Goal: Task Accomplishment & Management: Manage account settings

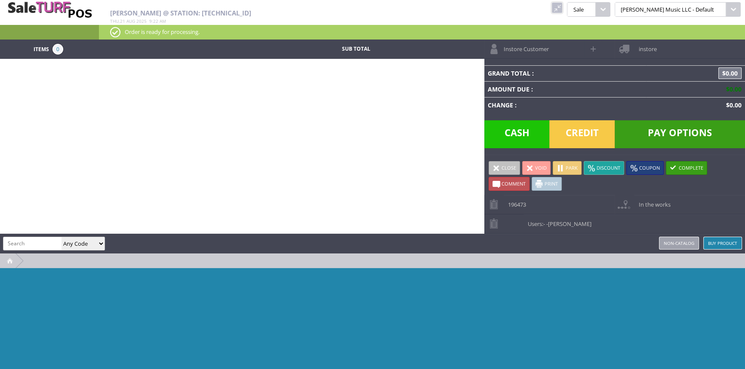
click at [562, 9] on link at bounding box center [556, 7] width 11 height 11
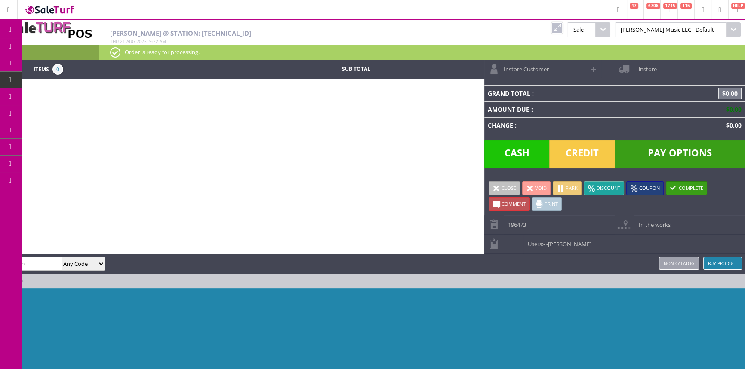
click at [61, 47] on span "Products" at bounding box center [62, 47] width 23 height 8
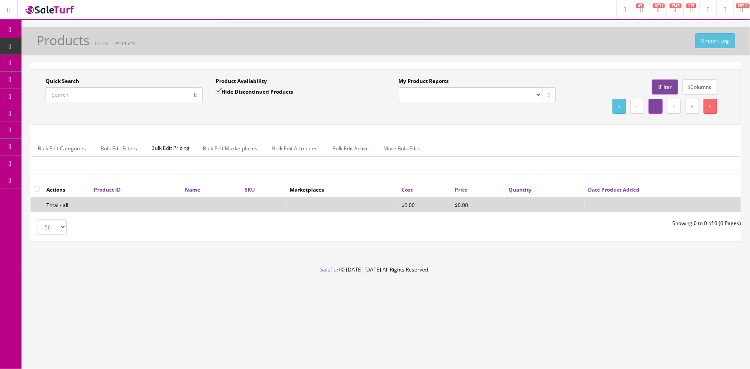
click at [111, 93] on input "Quick Search" at bounding box center [117, 94] width 143 height 15
click at [89, 94] on input "Quick Search" at bounding box center [117, 94] width 143 height 15
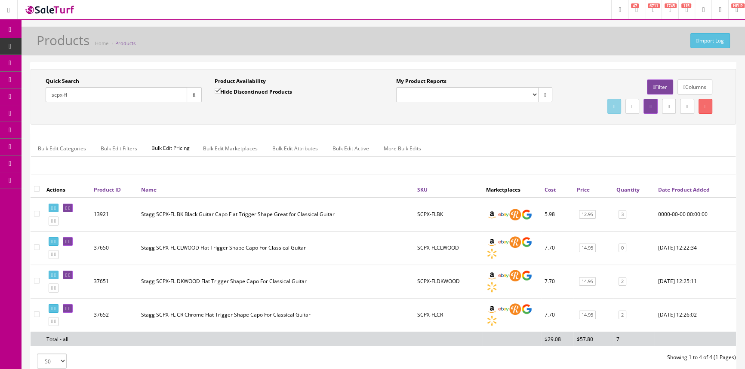
type input "scpx-fl"
click at [220, 92] on input "Hide Discontinued Products" at bounding box center [218, 91] width 6 height 6
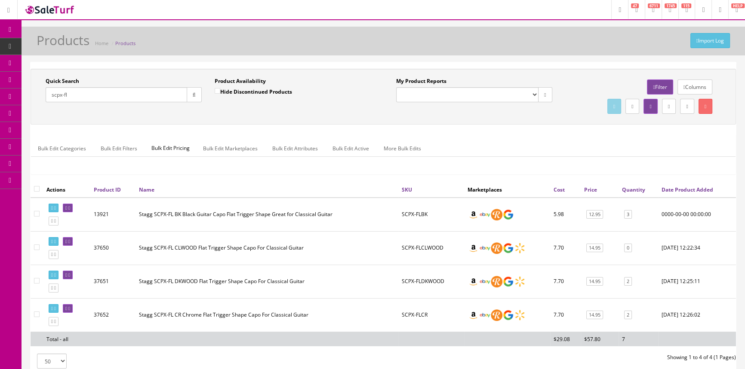
click at [220, 90] on label "Hide Discontinued Products" at bounding box center [253, 91] width 77 height 9
click at [220, 90] on input "Hide Discontinued Products" at bounding box center [218, 91] width 6 height 6
checkbox input "true"
drag, startPoint x: 433, startPoint y: 215, endPoint x: 387, endPoint y: 224, distance: 46.9
click at [387, 224] on tr "13921 Stagg SCPX-FL BK Black Guitar Capo Flat Trigger Shape Great for Classical…" at bounding box center [383, 215] width 705 height 34
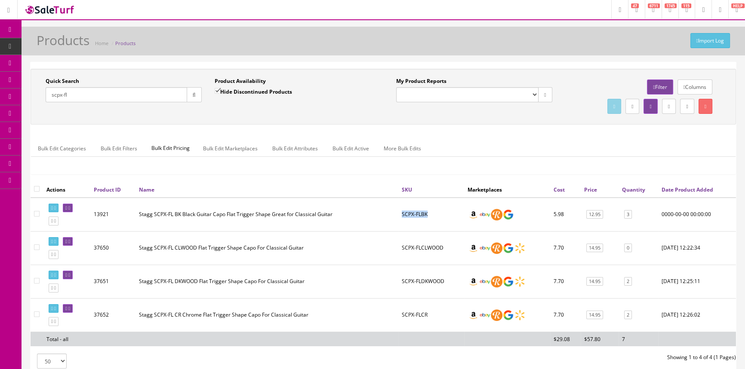
copy tr "SCPX-FLBK"
click at [56, 77] on span "POS Console" at bounding box center [66, 79] width 31 height 7
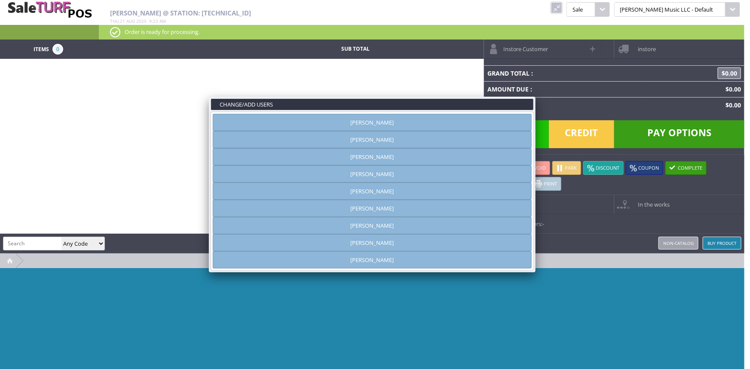
type input "amber helgren"
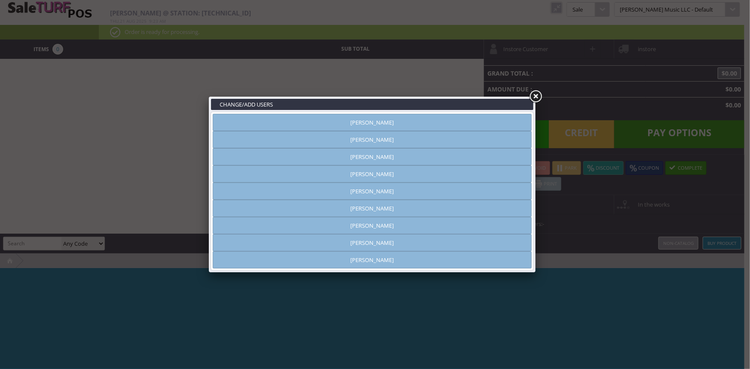
click at [534, 95] on link at bounding box center [535, 96] width 15 height 15
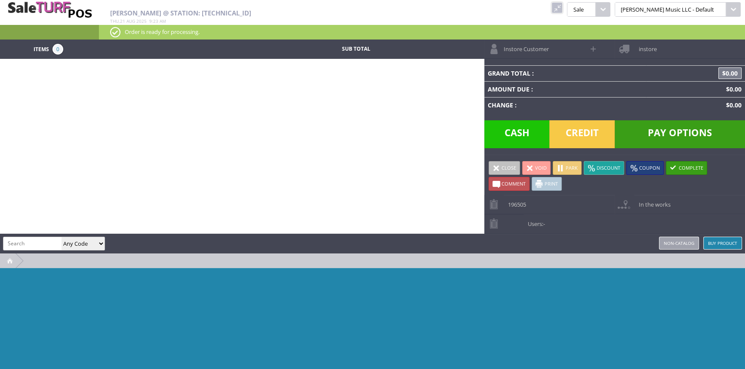
click at [562, 10] on link at bounding box center [556, 7] width 11 height 11
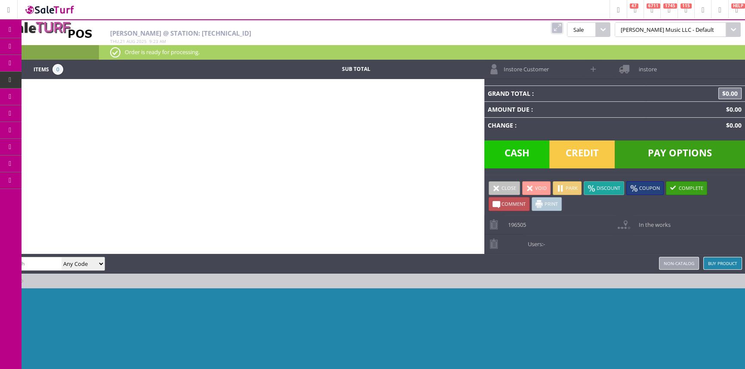
click at [61, 49] on span "Products" at bounding box center [62, 47] width 23 height 8
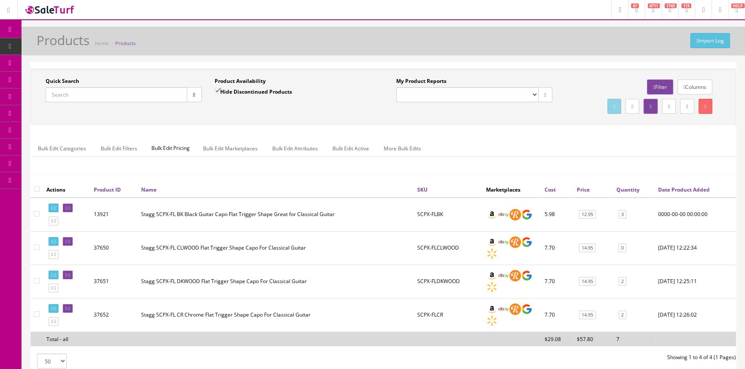
click at [77, 90] on input "Quick Search" at bounding box center [116, 94] width 141 height 15
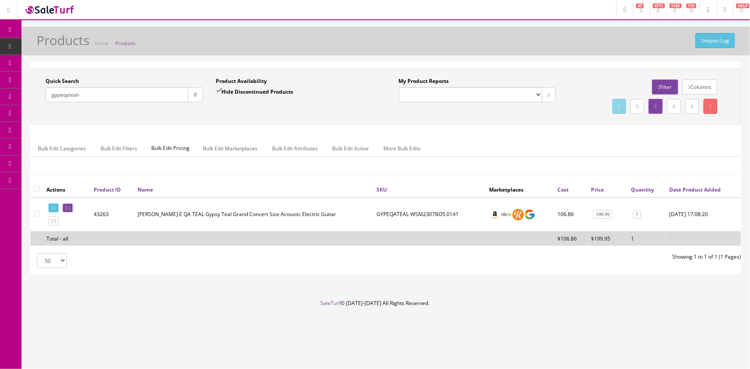
type input "gypeqateal-"
click at [217, 94] on input "Hide Discontinued Products" at bounding box center [219, 91] width 6 height 6
checkbox input "false"
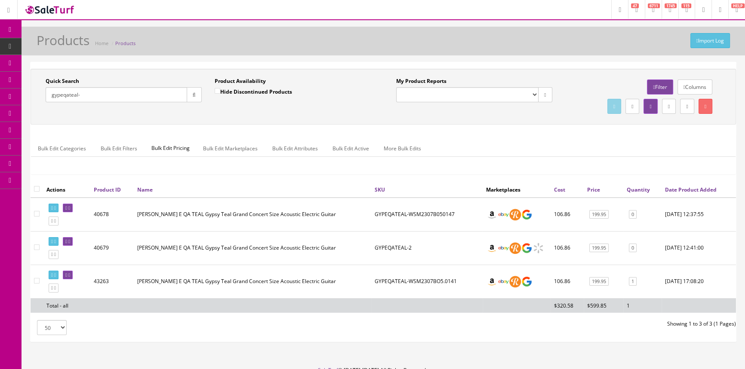
click at [90, 97] on input "gypeqateal-" at bounding box center [116, 94] width 141 height 15
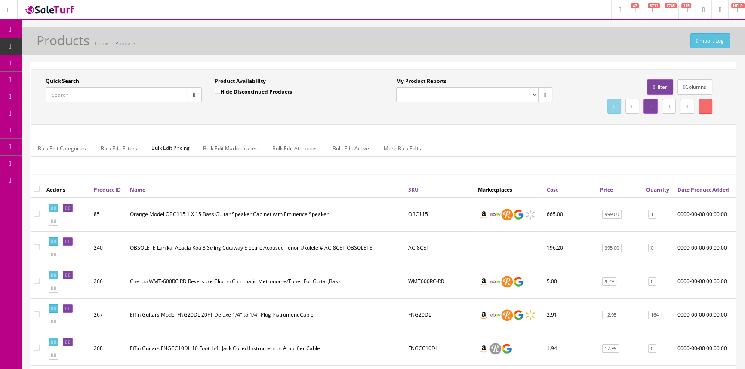
click at [107, 80] on div "Quick Search" at bounding box center [124, 89] width 156 height 25
click at [107, 79] on div "Quick Search" at bounding box center [124, 89] width 156 height 25
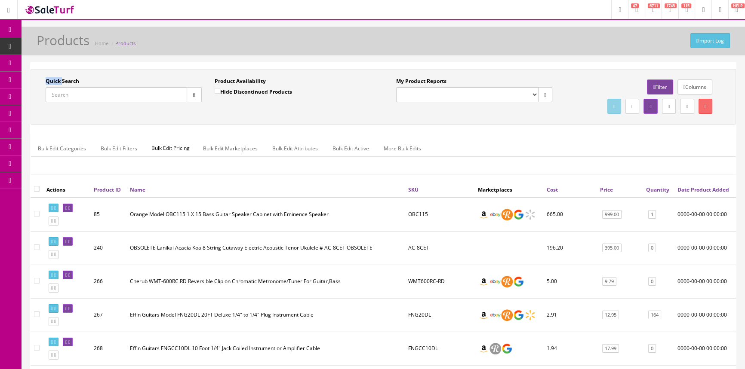
click at [50, 82] on icon at bounding box center [45, 79] width 9 height 7
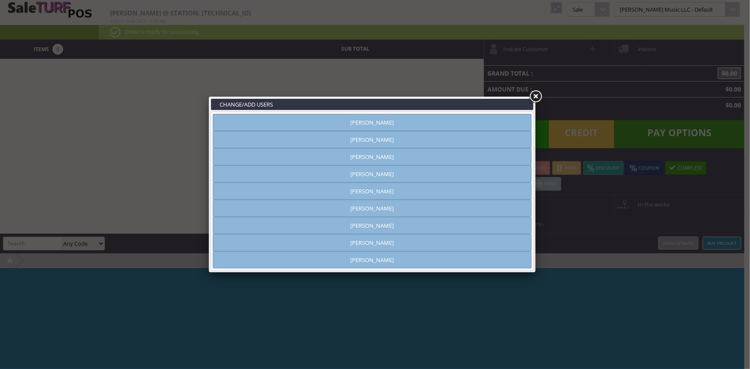
type input "amber helgren"
click at [323, 138] on link "Andrew Nelson" at bounding box center [372, 139] width 319 height 17
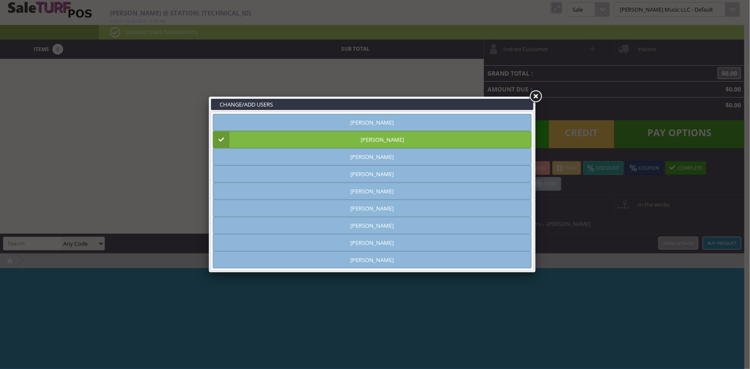
click at [352, 138] on link "Andrew Nelson" at bounding box center [372, 139] width 319 height 17
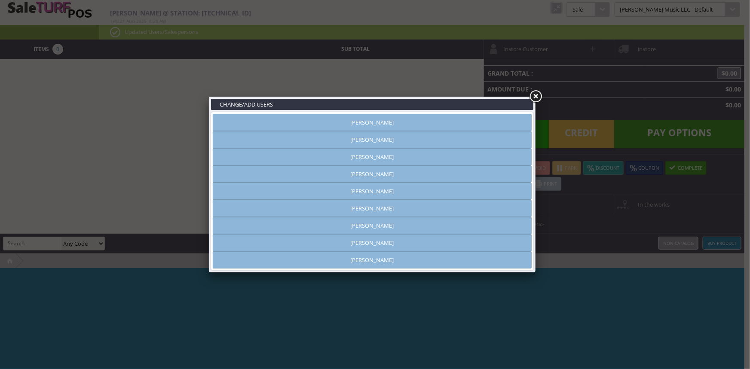
click at [354, 176] on link "Brandon Pearce" at bounding box center [372, 174] width 319 height 17
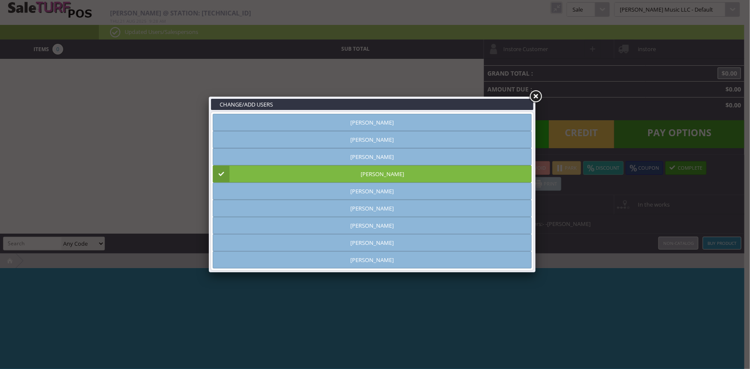
click at [534, 96] on link at bounding box center [535, 96] width 15 height 15
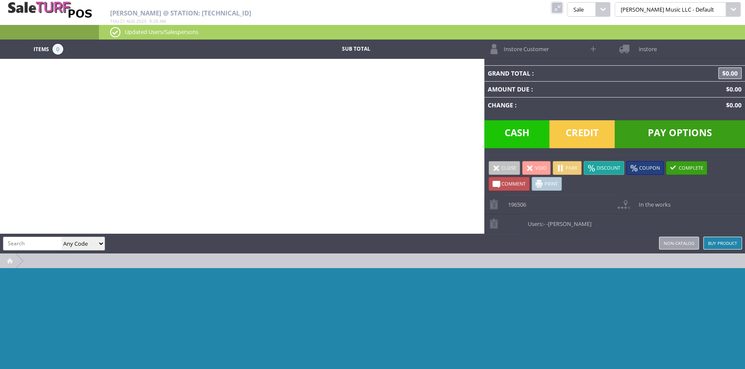
paste input "SCPX-FLBK"
type input "SCPX-FLBK"
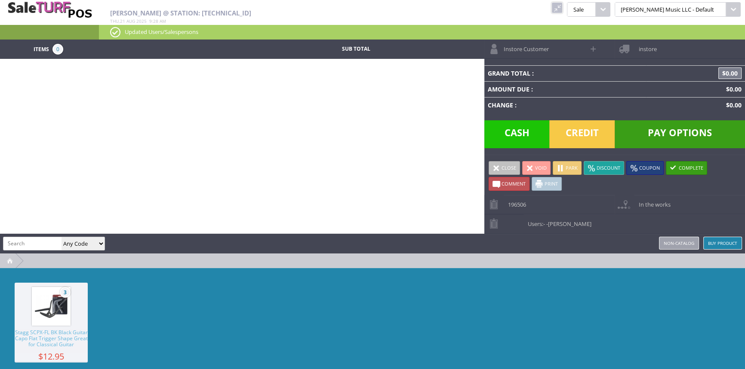
click at [37, 312] on img at bounding box center [51, 306] width 33 height 33
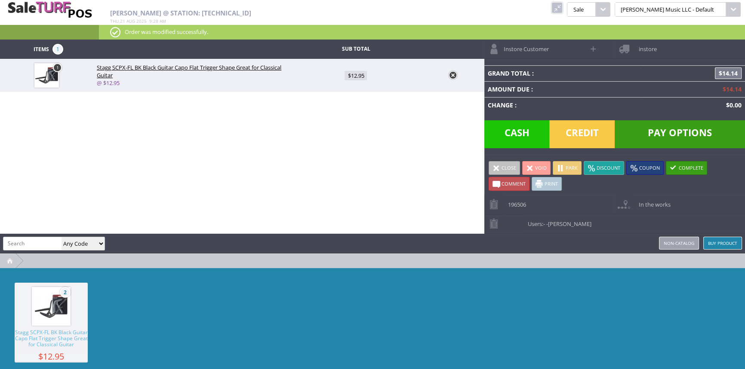
click at [353, 75] on span "$12.95" at bounding box center [355, 75] width 22 height 9
type input "12.95"
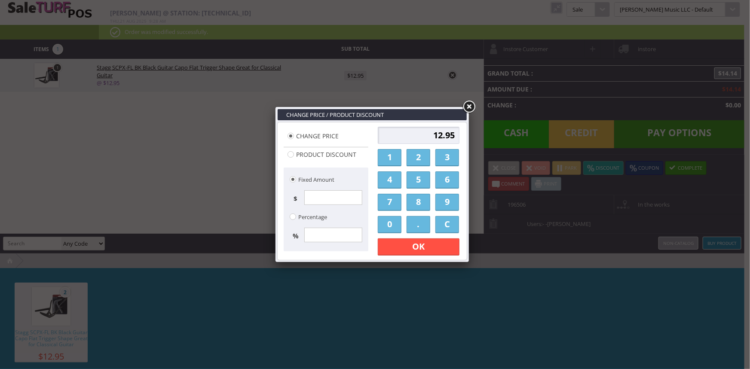
click at [390, 197] on link "7" at bounding box center [390, 202] width 24 height 17
click at [412, 220] on link "." at bounding box center [419, 224] width 24 height 17
click at [397, 224] on link "0" at bounding box center [390, 224] width 24 height 17
type input "7.00"
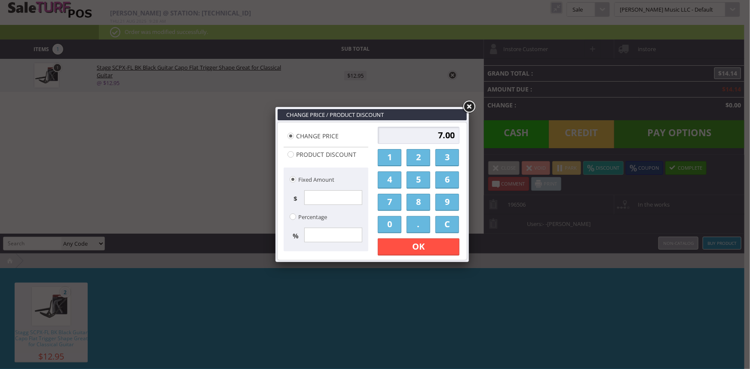
click at [410, 250] on link "OK" at bounding box center [419, 247] width 82 height 17
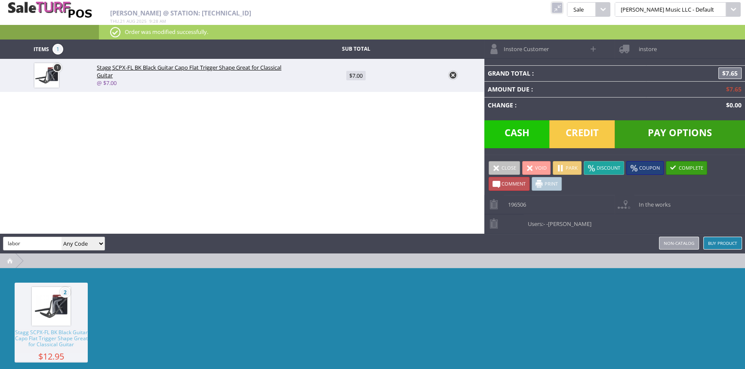
type input "labor"
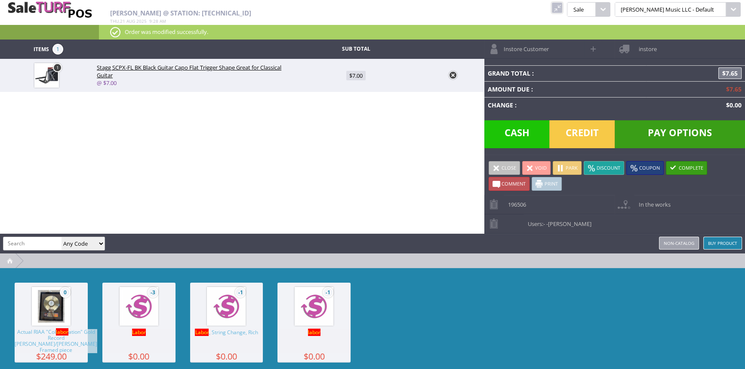
click at [146, 337] on span "Labor" at bounding box center [138, 342] width 73 height 24
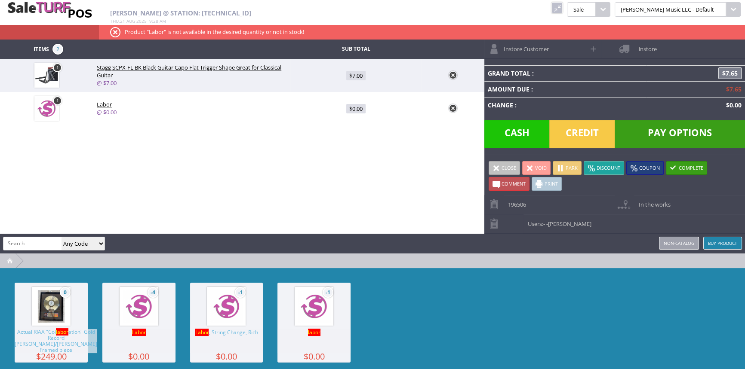
click at [354, 108] on span "$0.00" at bounding box center [355, 108] width 19 height 9
type input "0"
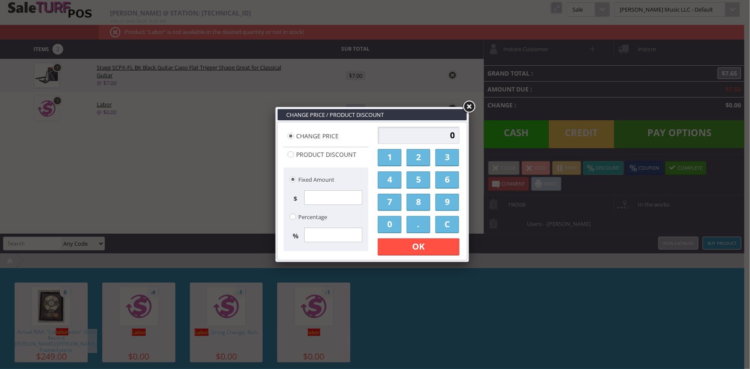
drag, startPoint x: 421, startPoint y: 160, endPoint x: 399, endPoint y: 230, distance: 73.7
click at [421, 162] on link "2" at bounding box center [419, 157] width 24 height 17
click at [394, 228] on link "0" at bounding box center [390, 224] width 24 height 17
click at [419, 228] on link "." at bounding box center [419, 224] width 24 height 17
click at [393, 227] on link "0" at bounding box center [390, 224] width 24 height 17
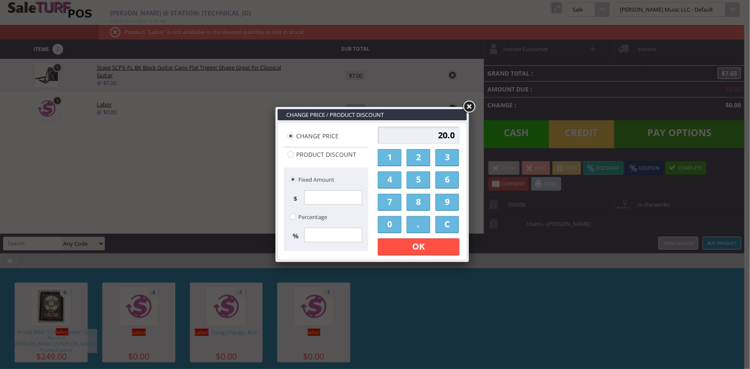
click at [394, 227] on link "0" at bounding box center [390, 224] width 24 height 17
type input "20.00"
click at [396, 245] on link "OK" at bounding box center [419, 247] width 82 height 17
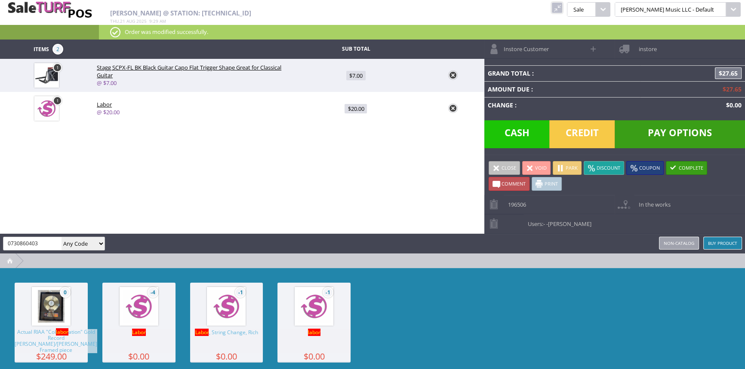
type input "0730860403"
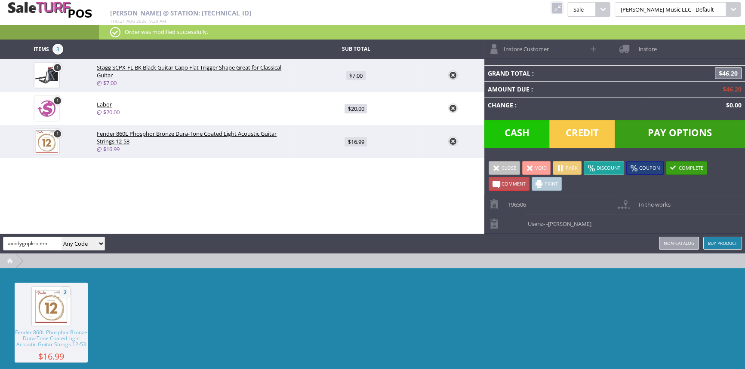
type input "axpdygnpk-blem"
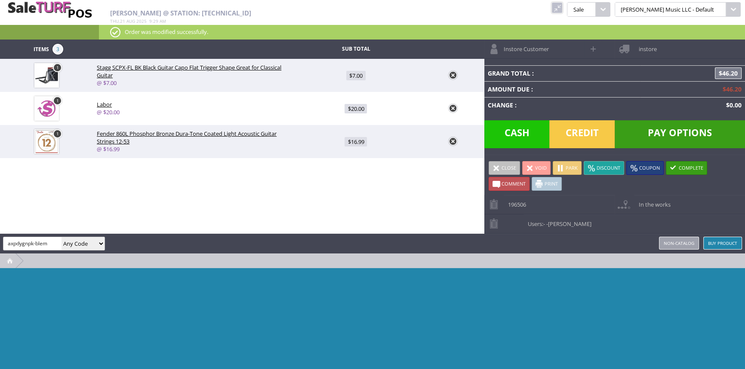
click at [78, 247] on select "Any Code SKU UPC EAN Name Model" at bounding box center [82, 243] width 43 height 13
select select "sku"
click at [61, 237] on select "Any Code SKU UPC EAN Name Model" at bounding box center [82, 243] width 43 height 13
click at [55, 244] on input "axpdygnpk-blem" at bounding box center [32, 243] width 58 height 12
click at [41, 242] on input "axpdygnpk-blem" at bounding box center [32, 243] width 58 height 12
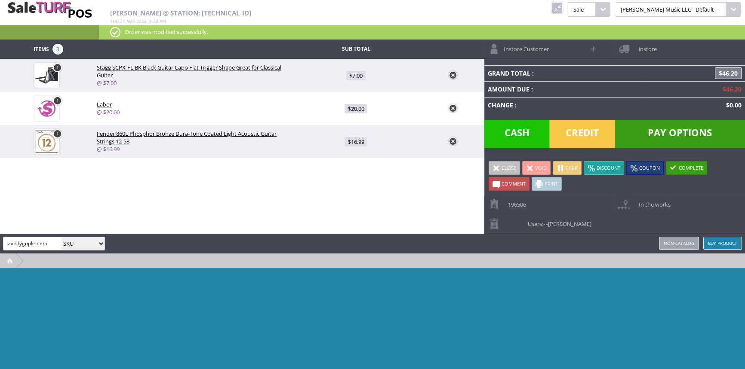
drag, startPoint x: 47, startPoint y: 241, endPoint x: 34, endPoint y: 241, distance: 12.5
click at [34, 241] on input "axpdygnpk-blem" at bounding box center [32, 243] width 58 height 12
type input "axpdygnpk"
click at [96, 249] on div "amber helgren axpdygnpk Any Code SKU UPC EAN Name Model Buy Product Non-catalog" at bounding box center [372, 244] width 745 height 20
click at [94, 247] on select "Any Code SKU UPC EAN Name Model" at bounding box center [82, 243] width 43 height 13
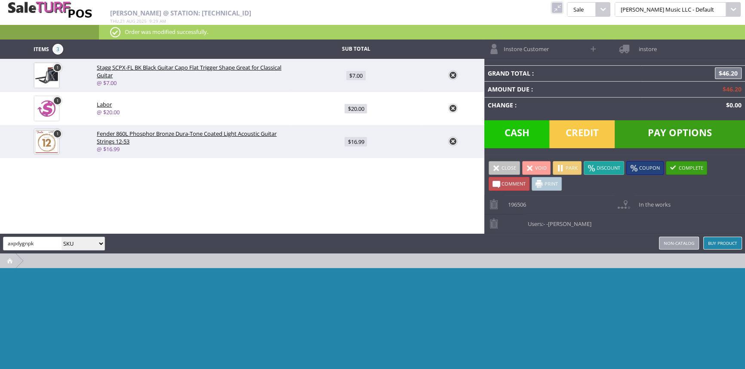
click at [61, 237] on select "Any Code SKU UPC EAN Name Model" at bounding box center [82, 243] width 43 height 13
click at [55, 247] on input "axpdygnpk" at bounding box center [32, 243] width 58 height 12
click at [74, 241] on select "Any Code SKU UPC EAN Name Model" at bounding box center [82, 243] width 43 height 13
select select "sku"
click at [61, 237] on select "Any Code SKU UPC EAN Name Model" at bounding box center [82, 243] width 43 height 13
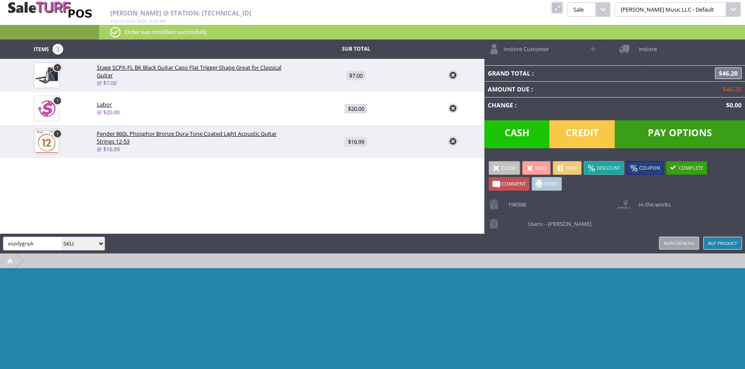
click at [49, 246] on input "axpdygnpk" at bounding box center [32, 243] width 58 height 12
click at [52, 247] on input "axpdygnpk" at bounding box center [32, 243] width 58 height 12
click at [567, 166] on link "Park" at bounding box center [567, 168] width 29 height 14
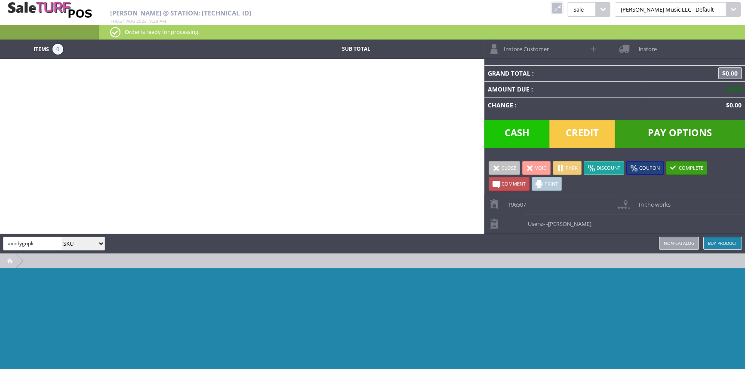
click at [562, 5] on link at bounding box center [556, 7] width 11 height 11
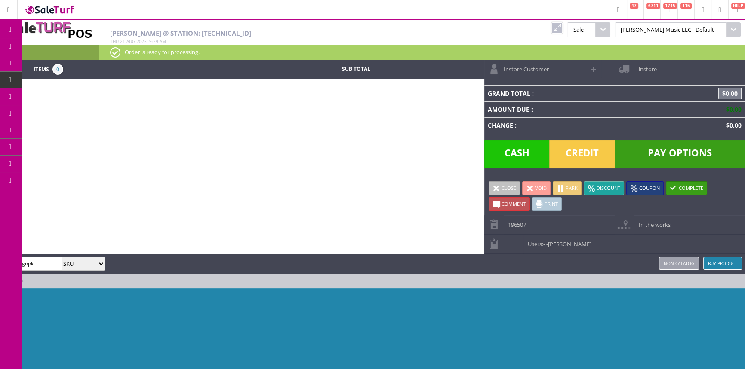
click at [50, 43] on icon at bounding box center [45, 46] width 9 height 7
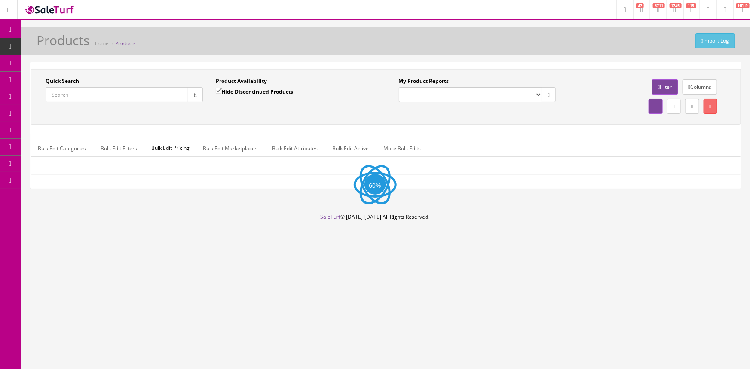
click at [103, 96] on input "Quick Search" at bounding box center [117, 94] width 143 height 15
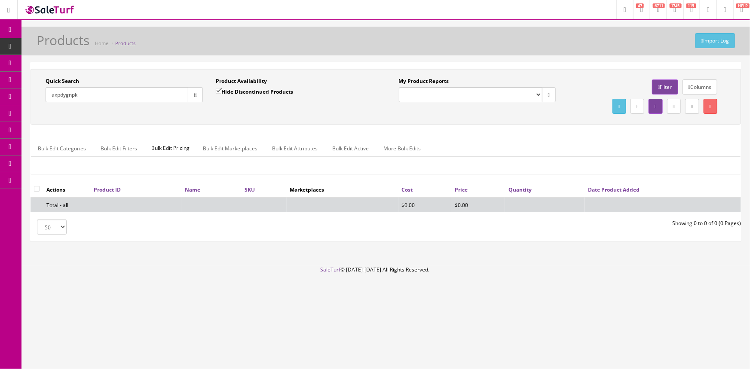
type input "axpdygnpk"
click at [232, 90] on label "Hide Discontinued Products" at bounding box center [254, 91] width 77 height 9
click at [221, 90] on input "Hide Discontinued Products" at bounding box center [219, 91] width 6 height 6
checkbox input "false"
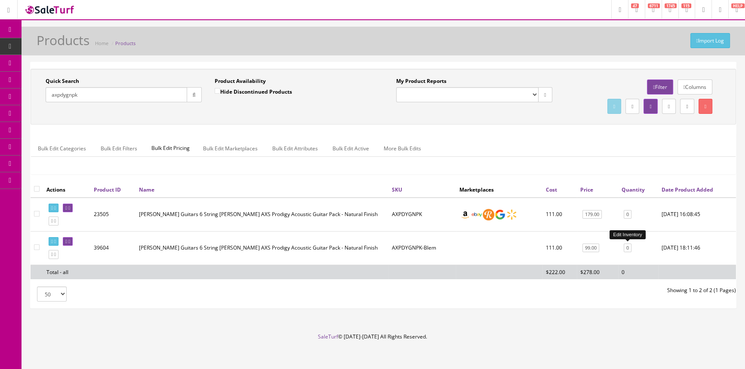
click at [629, 246] on link "0" at bounding box center [628, 248] width 8 height 9
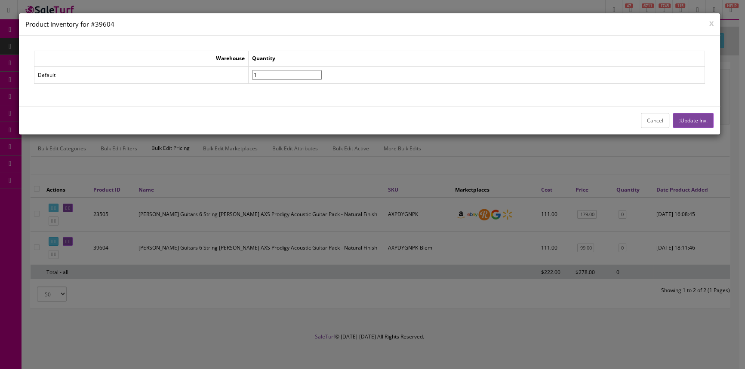
type input"] "1"
click at [322, 71] on input"] "1" at bounding box center [287, 75] width 70 height 10
click at [691, 119] on button "Update Inv." at bounding box center [693, 120] width 41 height 15
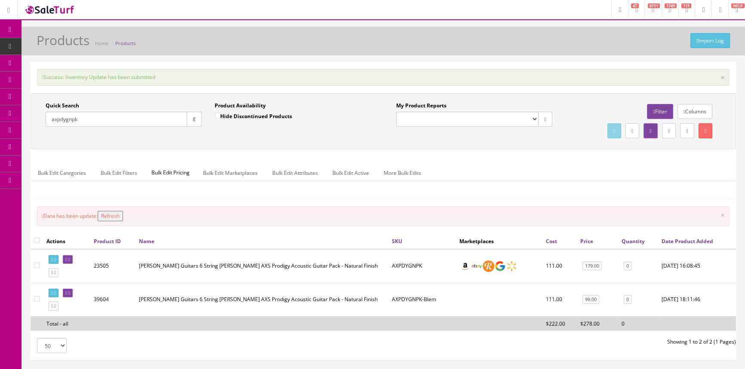
click at [123, 217] on button "Refresh" at bounding box center [110, 216] width 25 height 10
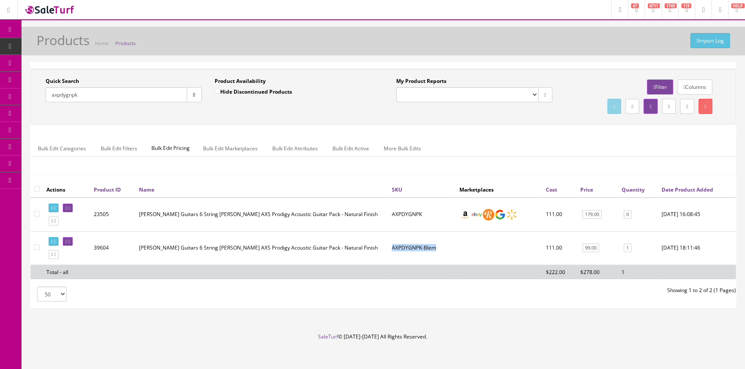
drag, startPoint x: 446, startPoint y: 251, endPoint x: 392, endPoint y: 253, distance: 54.2
click at [392, 253] on td "AXPDYGNPK-Blem" at bounding box center [422, 248] width 68 height 34
copy td "AXPDYGNPK-Blem"
click at [77, 90] on link "Order List" at bounding box center [67, 97] width 90 height 17
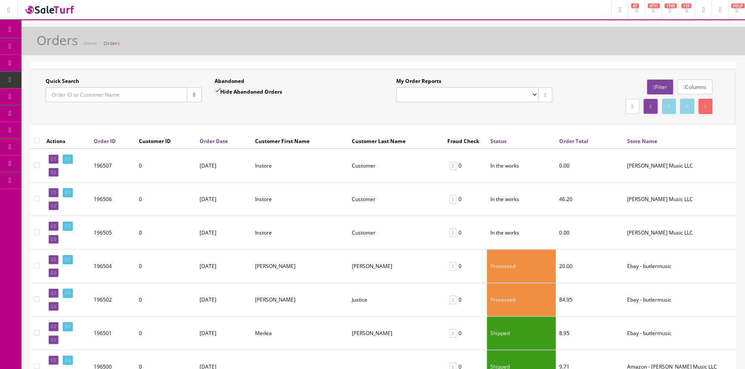
click at [124, 99] on input "Quick Search" at bounding box center [116, 94] width 141 height 15
drag, startPoint x: 58, startPoint y: 204, endPoint x: 401, endPoint y: 46, distance: 378.3
click at [56, 204] on icon at bounding box center [55, 206] width 2 height 5
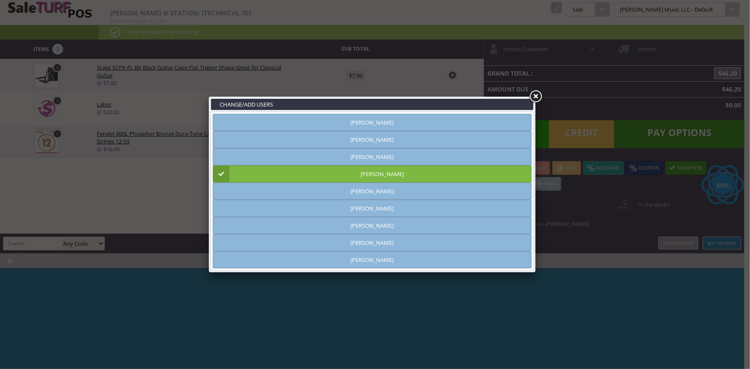
type input "[PERSON_NAME]"
click at [538, 95] on link at bounding box center [535, 96] width 15 height 15
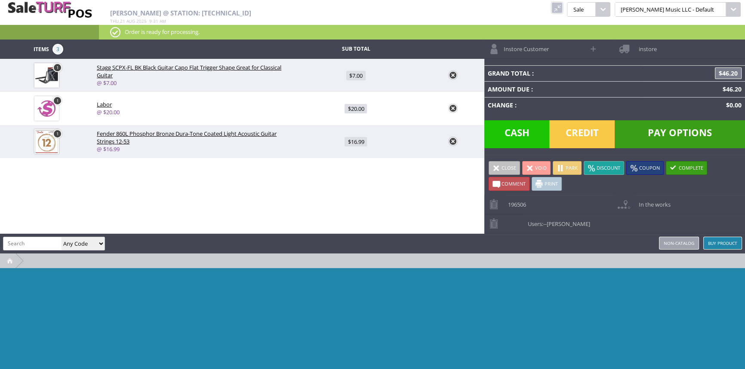
click at [32, 240] on input "search" at bounding box center [32, 243] width 58 height 12
paste input "AXPDYGNPK-Blem"
type input "AXPDYGNPK-Blem"
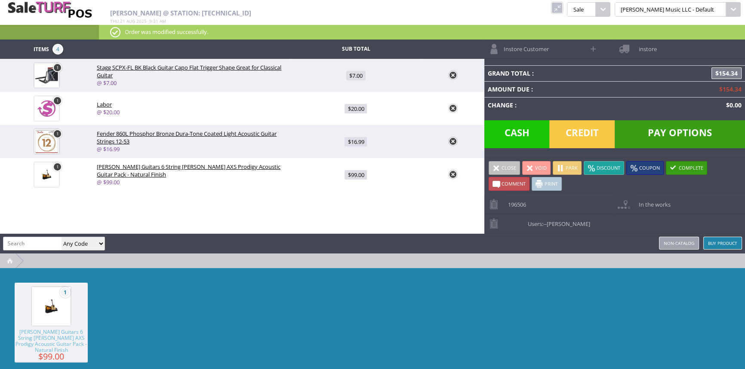
click at [648, 136] on span "Pay Options" at bounding box center [679, 134] width 130 height 28
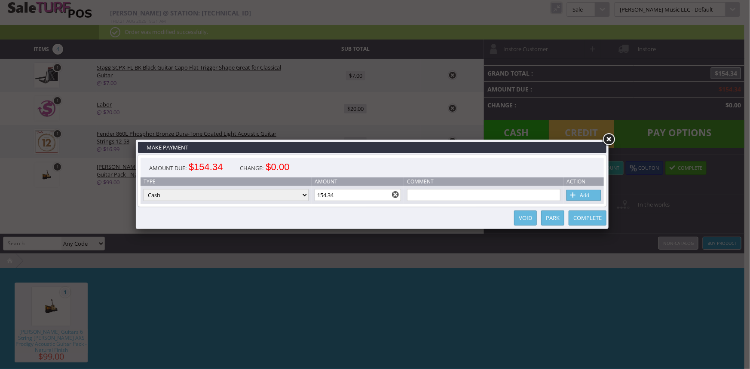
drag, startPoint x: 382, startPoint y: 192, endPoint x: 291, endPoint y: 193, distance: 91.2
click at [291, 193] on tr "Type Cash Credit Card Cheque or Money Order Amount 154.34 Comment Add" at bounding box center [373, 195] width 464 height 18
click at [338, 194] on input "154.34" at bounding box center [358, 195] width 87 height 12
type input "1"
click at [577, 197] on span at bounding box center [573, 195] width 9 height 9
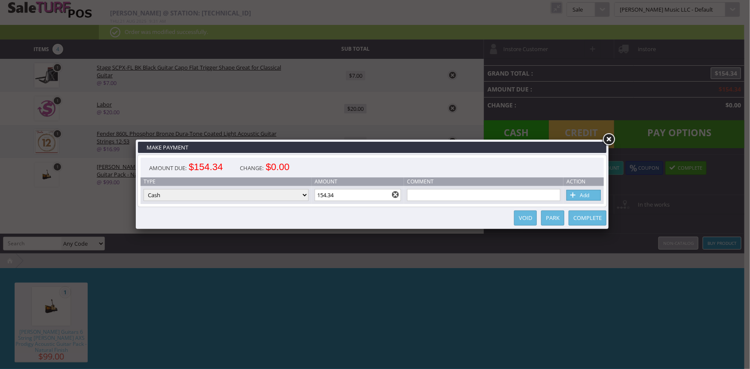
type input "54.34"
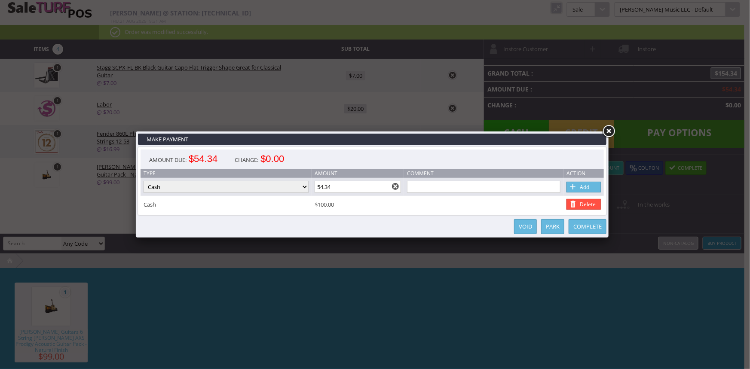
click at [611, 132] on link at bounding box center [608, 131] width 15 height 15
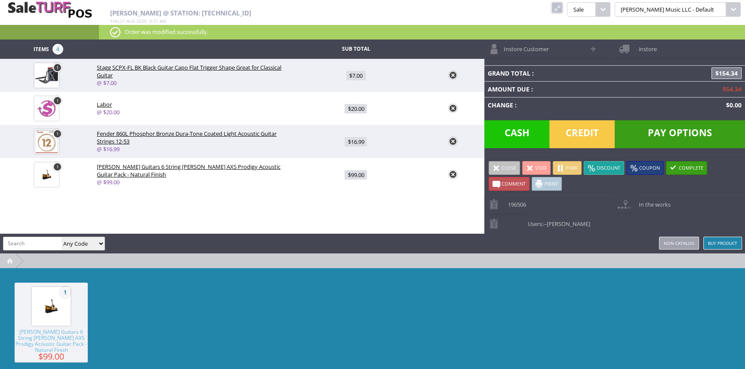
click at [593, 134] on span "Credit" at bounding box center [581, 134] width 65 height 28
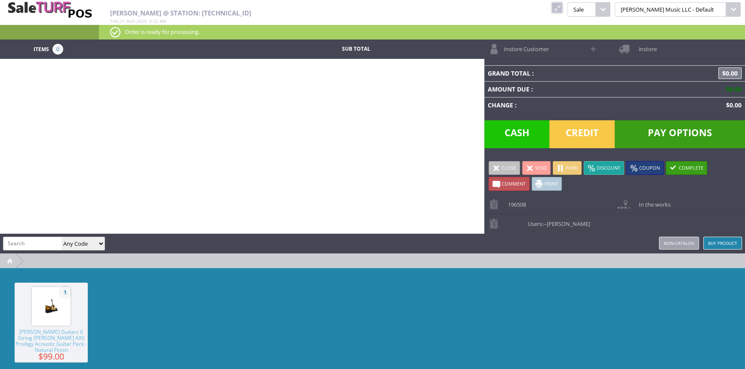
click at [412, 324] on div "1 [PERSON_NAME] Guitars 6 String [PERSON_NAME] AXS Prodigy Acoustic Guitar Pack…" at bounding box center [372, 332] width 745 height 129
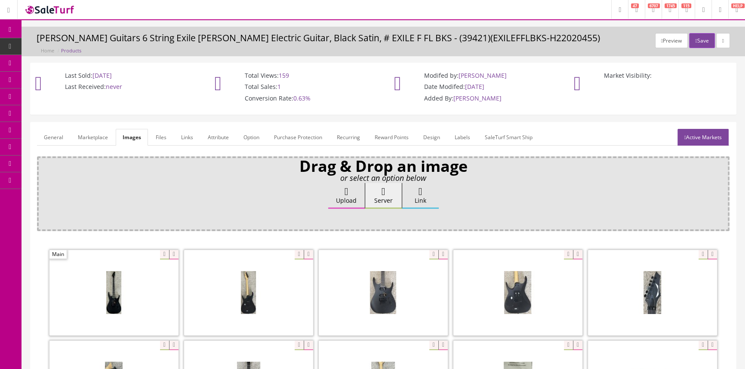
click at [56, 47] on span "Products" at bounding box center [65, 46] width 21 height 7
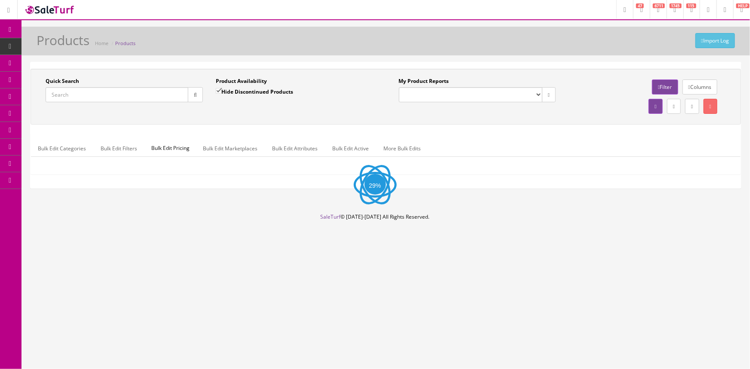
click at [104, 94] on input "Quick Search" at bounding box center [117, 94] width 143 height 15
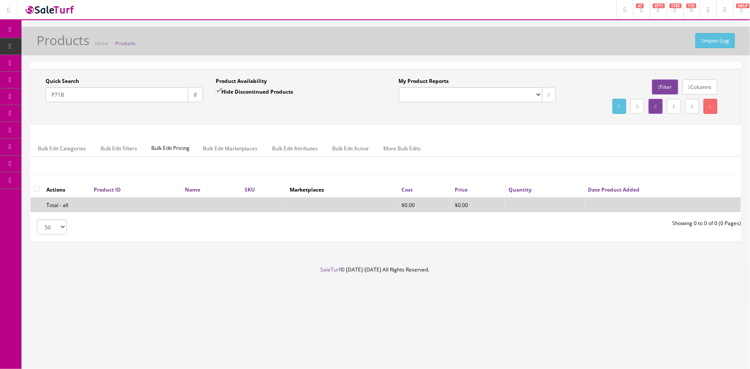
type input "P71B"
click at [252, 93] on label "Hide Discontinued Products" at bounding box center [254, 91] width 77 height 9
click at [221, 93] on input "Hide Discontinued Products" at bounding box center [219, 91] width 6 height 6
checkbox input "false"
click at [251, 117] on div "Quick Search P71B Date From Product Availability Hide Discontinued Products Dat…" at bounding box center [386, 97] width 711 height 56
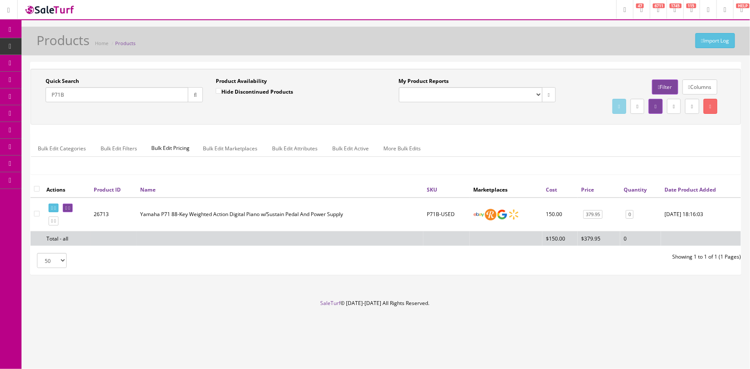
click at [324, 122] on div "Quick Search P71B Date From Product Availability Hide Discontinued Products Dat…" at bounding box center [386, 97] width 711 height 56
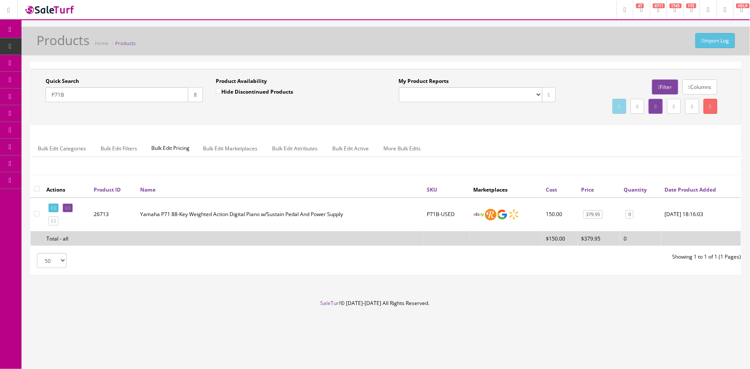
click at [324, 122] on div "Quick Search P71B Date From Product Availability Hide Discontinued Products Dat…" at bounding box center [386, 97] width 711 height 56
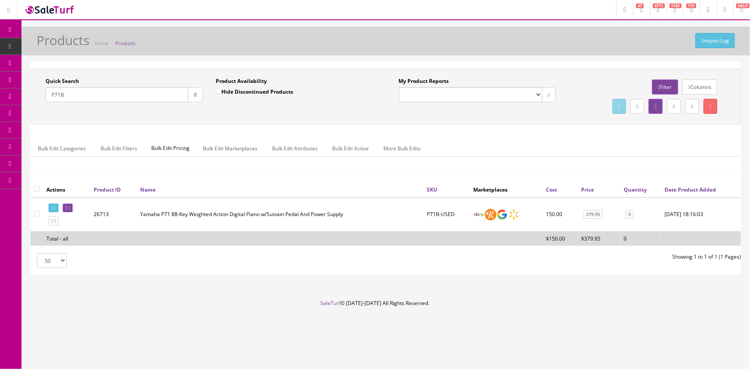
click at [324, 122] on div "Quick Search P71B Date From Product Availability Hide Discontinued Products Dat…" at bounding box center [386, 97] width 711 height 56
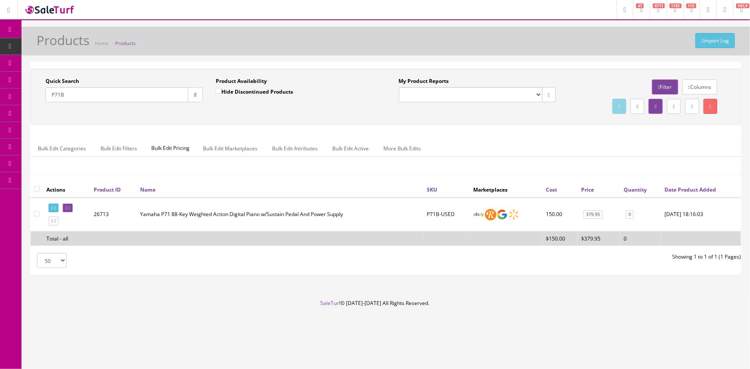
click at [217, 122] on div "Quick Search P71B Date From Product Availability Hide Discontinued Products Dat…" at bounding box center [386, 97] width 711 height 56
click at [141, 88] on input "P71B" at bounding box center [117, 94] width 143 height 15
drag, startPoint x: 142, startPoint y: 81, endPoint x: 152, endPoint y: 79, distance: 10.6
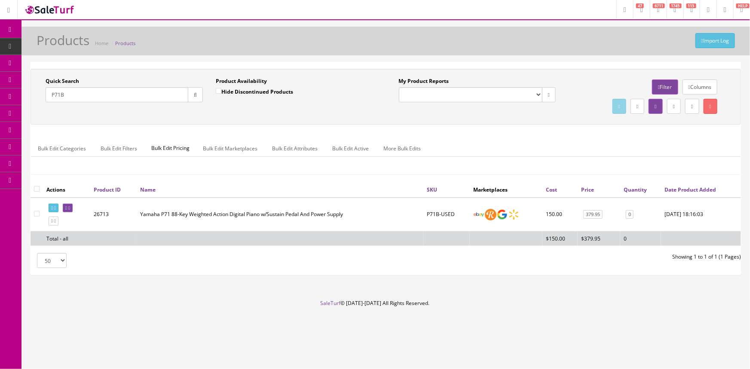
click at [143, 82] on div "Quick Search P71B" at bounding box center [124, 89] width 157 height 25
click at [172, 96] on input "P71B" at bounding box center [117, 94] width 143 height 15
click at [73, 205] on link at bounding box center [68, 208] width 10 height 9
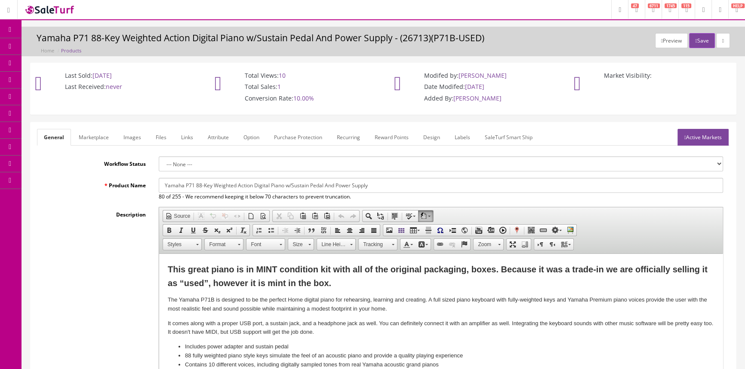
click at [131, 136] on link "Images" at bounding box center [132, 137] width 31 height 17
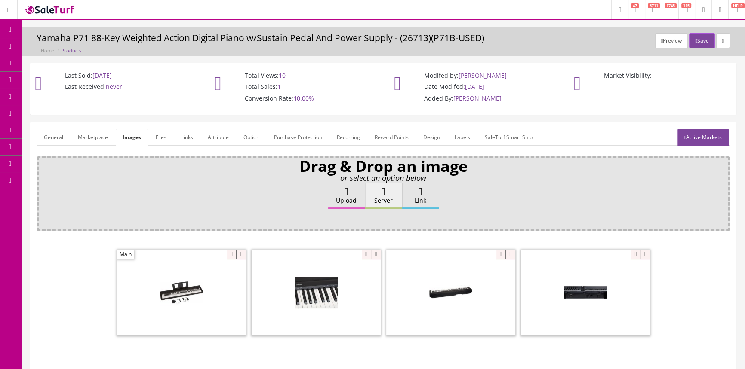
click at [87, 134] on link "Marketplace" at bounding box center [93, 137] width 44 height 17
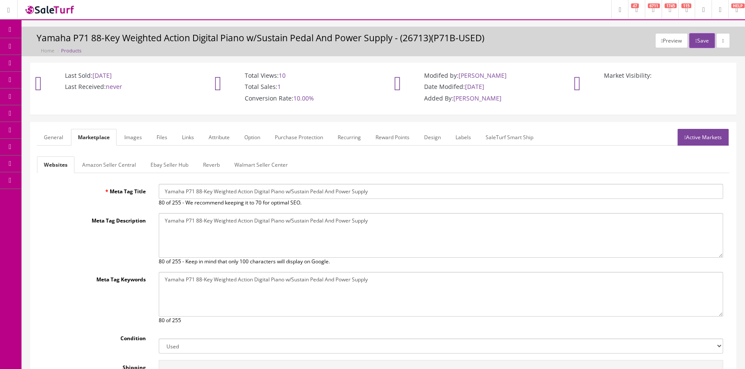
click at [53, 137] on link "General" at bounding box center [53, 137] width 33 height 17
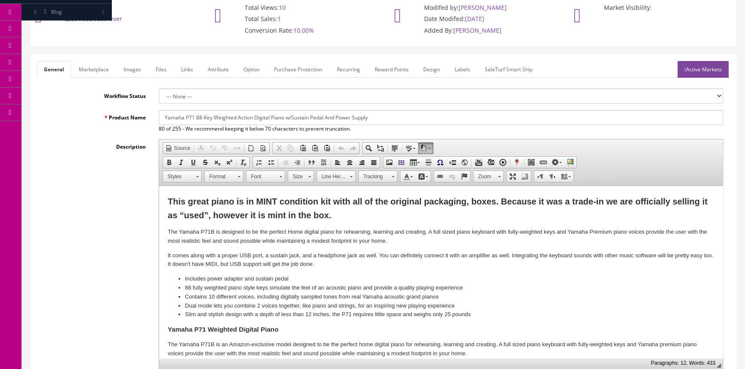
scroll to position [78, 0]
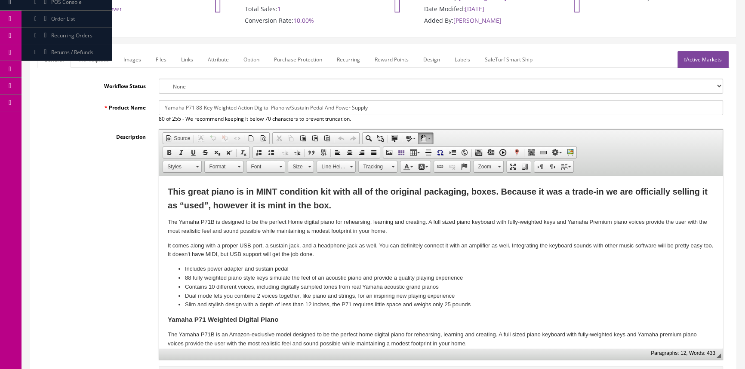
click at [70, 242] on div "Description Rich Text Editor, input-description1 Editor toolbars Document Sourc…" at bounding box center [383, 244] width 692 height 231
drag, startPoint x: 70, startPoint y: 242, endPoint x: 70, endPoint y: 261, distance: 18.5
click at [70, 261] on div "Description Rich Text Editor, input-description1 Editor toolbars Document Sourc…" at bounding box center [383, 244] width 692 height 231
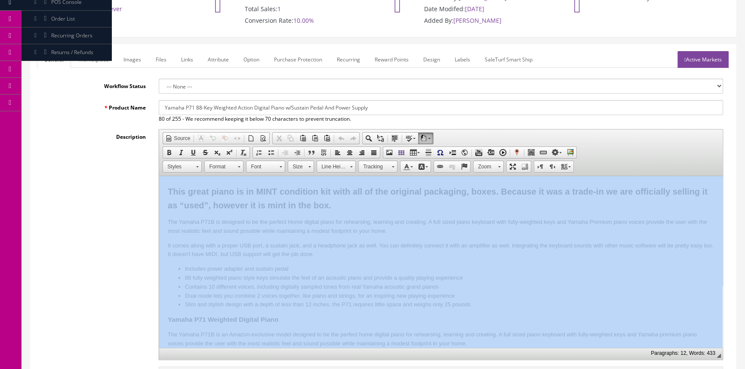
click at [70, 261] on div "Description Rich Text Editor, input-description1 Editor toolbars Document Sourc…" at bounding box center [383, 244] width 692 height 231
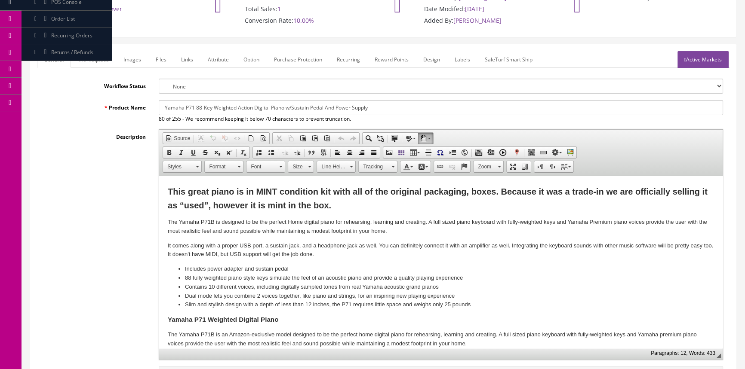
click at [70, 261] on div "Description Rich Text Editor, input-description1 Editor toolbars Document Sourc…" at bounding box center [383, 244] width 692 height 231
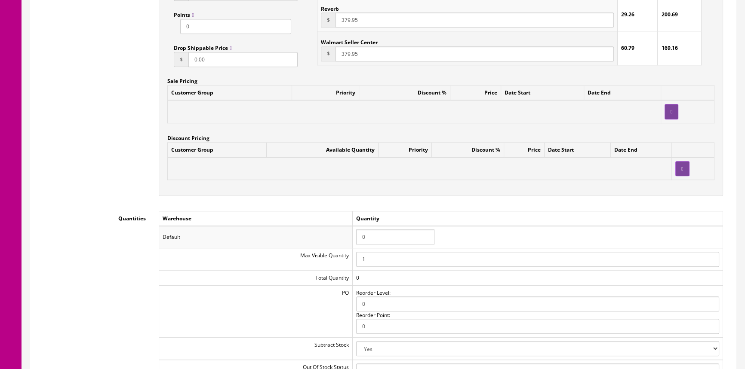
scroll to position [821, 0]
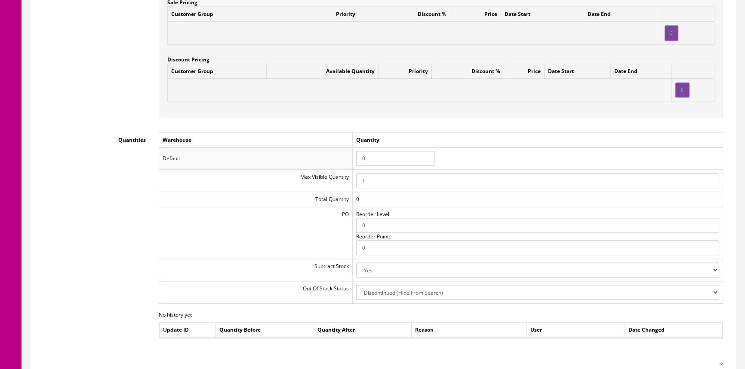
click at [384, 157] on input "0" at bounding box center [395, 158] width 78 height 15
type input "1"
click at [516, 159] on td "1" at bounding box center [537, 158] width 370 height 22
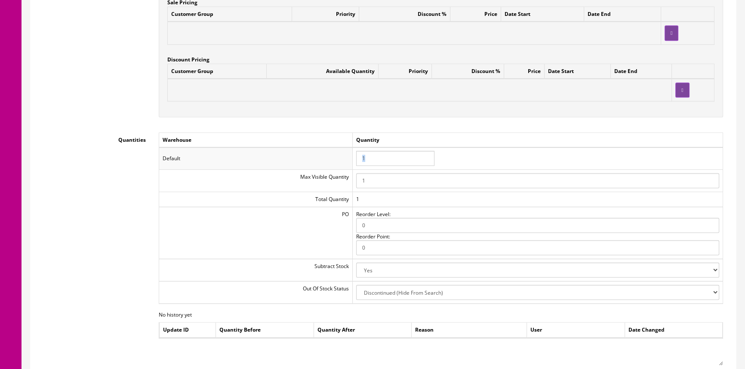
click at [516, 159] on td "1" at bounding box center [537, 158] width 370 height 22
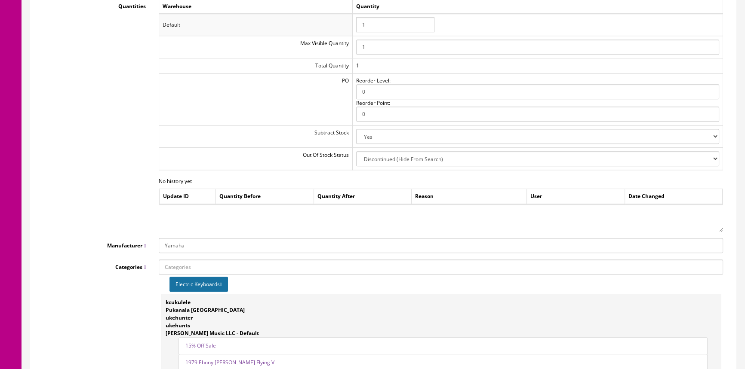
scroll to position [1094, 0]
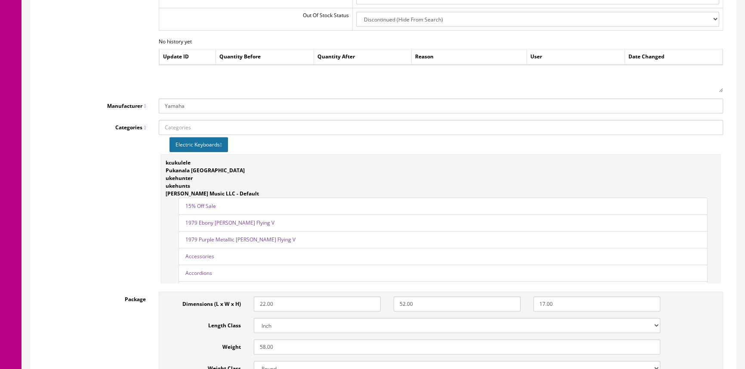
click at [141, 273] on div "Categories Electric Keyboards kcukulele Pukanala USA ukehunter ukehunts Butler …" at bounding box center [383, 203] width 692 height 166
click at [117, 197] on div "Categories Electric Keyboards kcukulele Pukanala USA ukehunter ukehunts Butler …" at bounding box center [383, 203] width 692 height 166
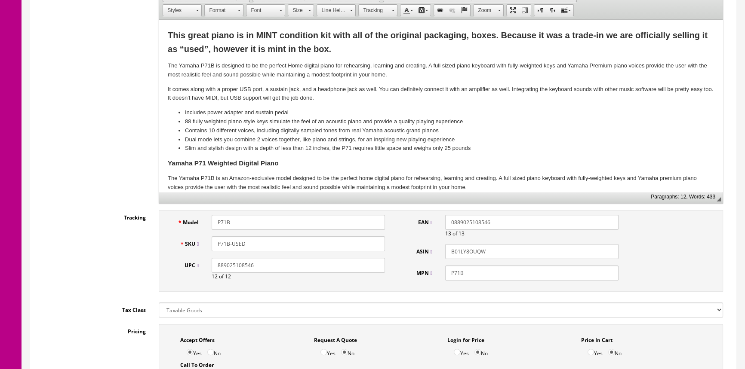
scroll to position [0, 0]
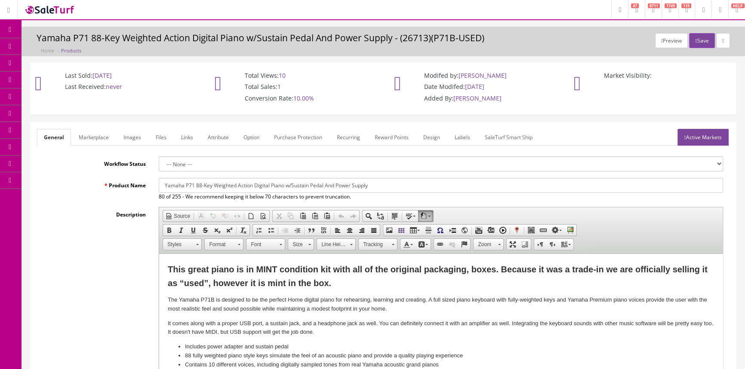
click at [325, 33] on h3 "Yamaha P71 88-Key Weighted Action Digital Piano w/Sustain Pedal And Power Suppl…" at bounding box center [383, 38] width 693 height 10
click at [361, 41] on h3 "Yamaha P71 88-Key Weighted Action Digital Piano w/Sustain Pedal And Power Suppl…" at bounding box center [383, 38] width 693 height 10
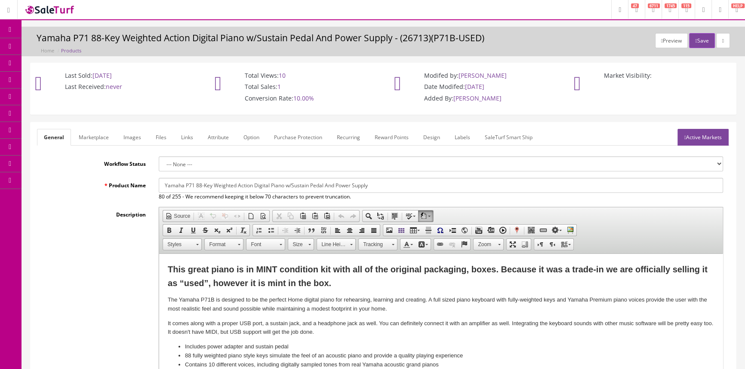
click at [375, 37] on h3 "Yamaha P71 88-Key Weighted Action Digital Piano w/Sustain Pedal And Power Suppl…" at bounding box center [383, 38] width 693 height 10
click at [375, 38] on h3 "Yamaha P71 88-Key Weighted Action Digital Piano w/Sustain Pedal And Power Suppl…" at bounding box center [383, 38] width 693 height 10
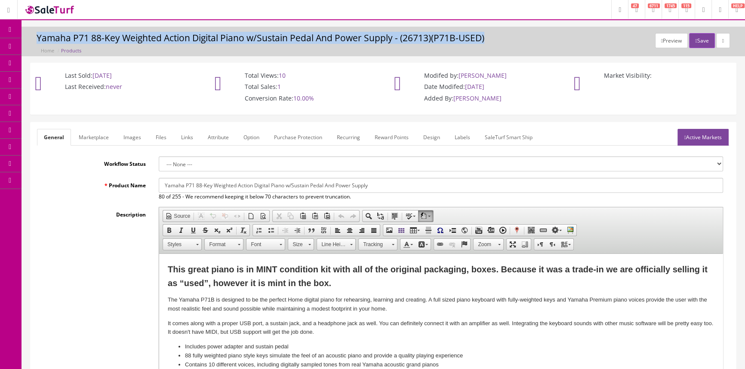
click at [375, 38] on h3 "Yamaha P71 88-Key Weighted Action Digital Piano w/Sustain Pedal And Power Suppl…" at bounding box center [383, 38] width 693 height 10
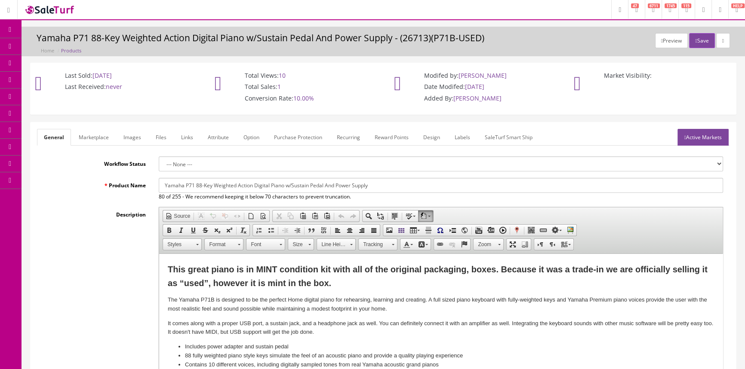
click at [375, 41] on h3 "Yamaha P71 88-Key Weighted Action Digital Piano w/Sustain Pedal And Power Suppl…" at bounding box center [383, 38] width 693 height 10
click at [125, 140] on link "Images" at bounding box center [132, 137] width 31 height 17
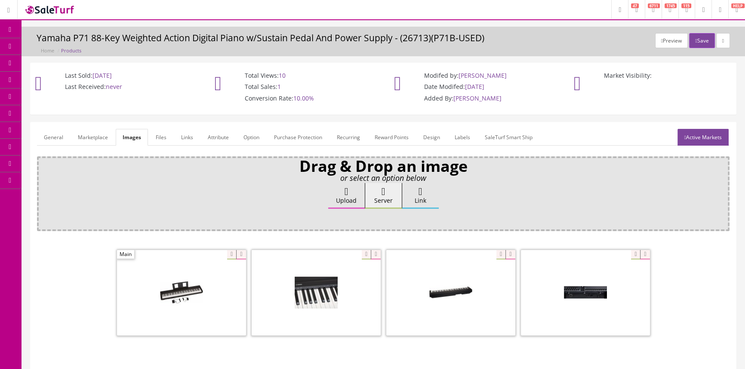
click at [57, 141] on link "General" at bounding box center [53, 137] width 33 height 17
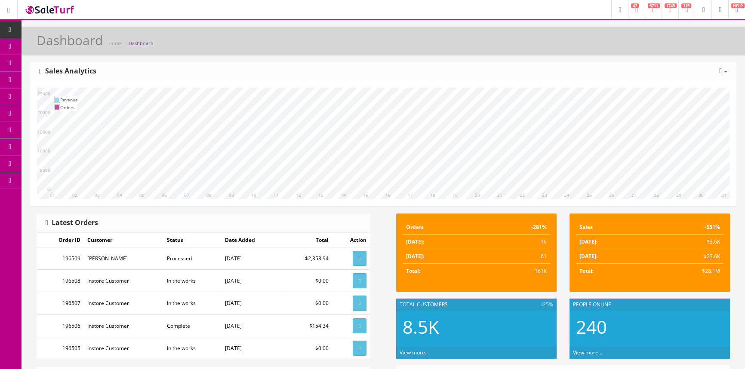
click at [50, 44] on icon at bounding box center [45, 46] width 9 height 7
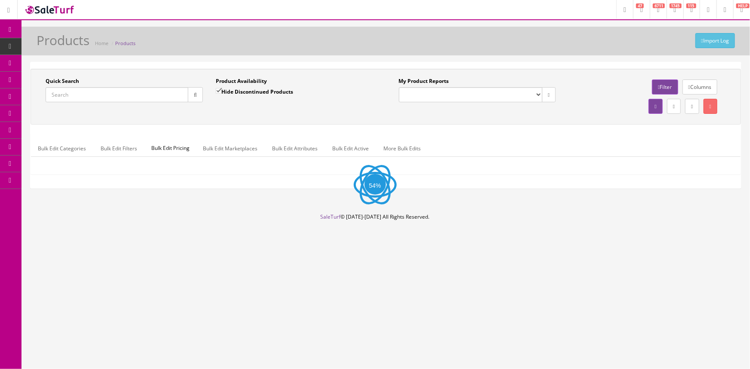
click at [107, 92] on input "Quick Search" at bounding box center [117, 94] width 143 height 15
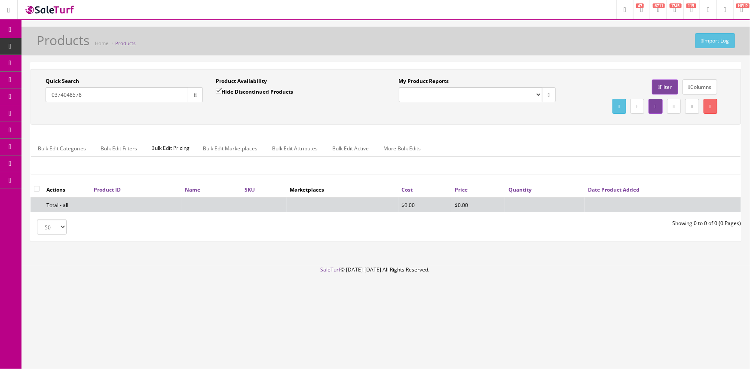
type input "0374048578"
click at [220, 90] on input "Hide Discontinued Products" at bounding box center [219, 91] width 6 height 6
checkbox input "false"
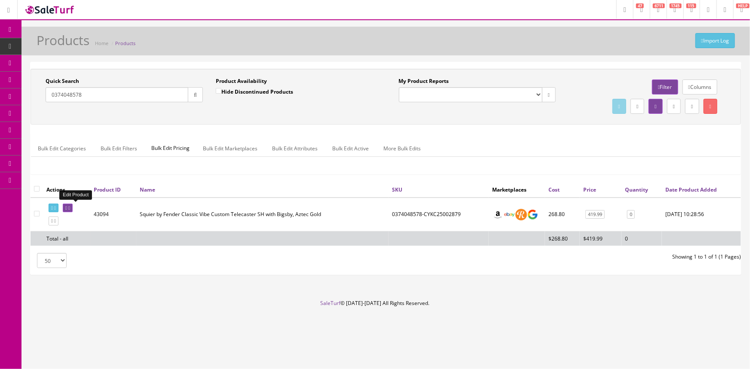
click at [70, 209] on icon at bounding box center [69, 208] width 2 height 5
drag, startPoint x: 83, startPoint y: 220, endPoint x: 246, endPoint y: 284, distance: 175.4
click at [246, 283] on div "Quick Search 0374048578 Date From Product Availability Hide Discontinued Produc…" at bounding box center [386, 172] width 729 height 221
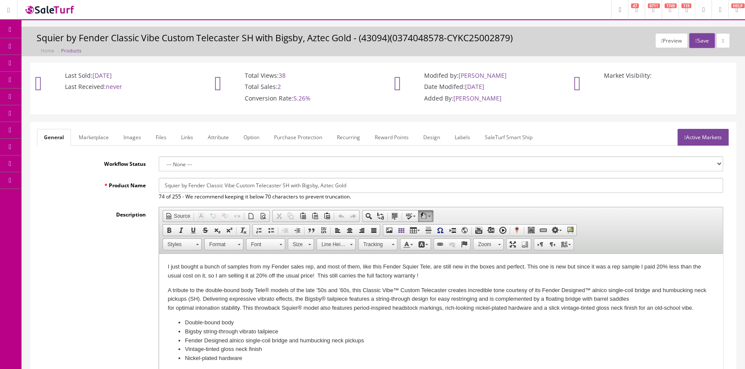
click at [104, 165] on label "Workflow Status" at bounding box center [94, 163] width 115 height 12
click at [159, 165] on select "--- None ---" at bounding box center [441, 164] width 564 height 15
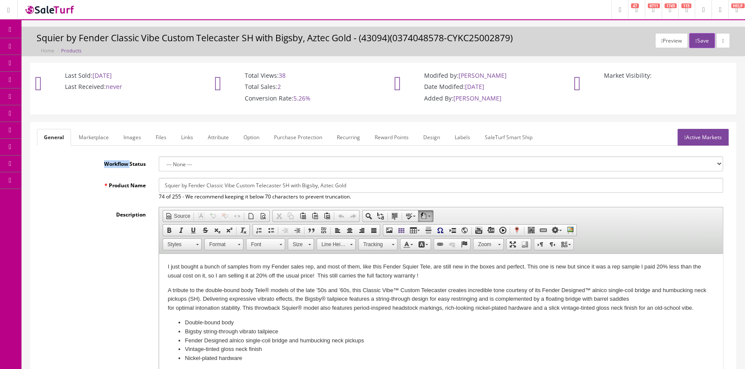
click at [104, 165] on label "Workflow Status" at bounding box center [94, 163] width 115 height 12
click at [159, 165] on select "--- None ---" at bounding box center [441, 164] width 564 height 15
click at [103, 165] on label "Workflow Status" at bounding box center [94, 163] width 115 height 12
click at [159, 165] on select "--- None ---" at bounding box center [441, 164] width 564 height 15
click at [110, 181] on label "Product Name" at bounding box center [94, 184] width 115 height 12
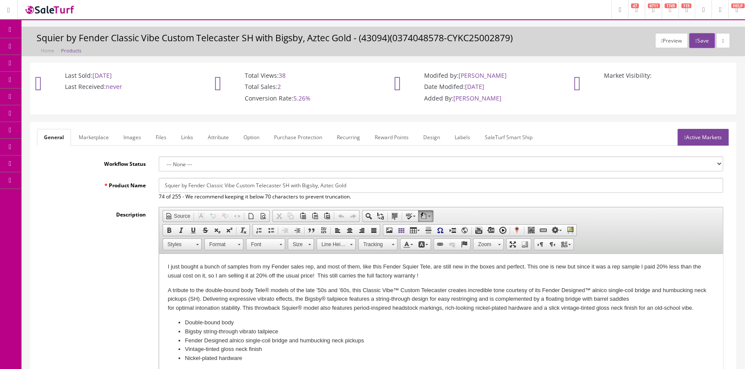
click at [159, 181] on input "Squier by Fender Classic Vibe Custom Telecaster SH with Bigsby, Aztec Gold" at bounding box center [441, 185] width 564 height 15
drag, startPoint x: 61, startPoint y: 55, endPoint x: 65, endPoint y: 49, distance: 7.3
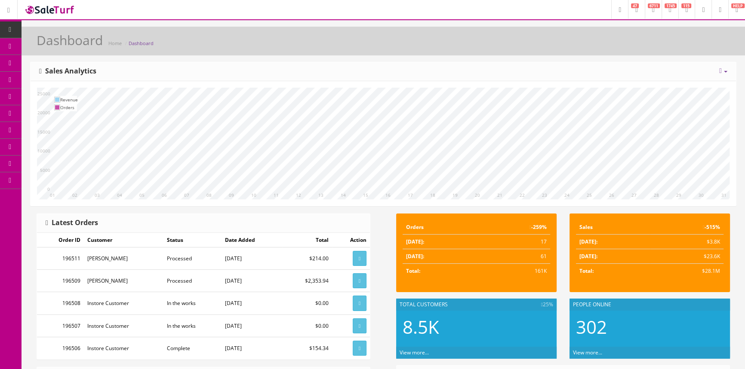
click at [55, 43] on link "Products" at bounding box center [67, 46] width 90 height 17
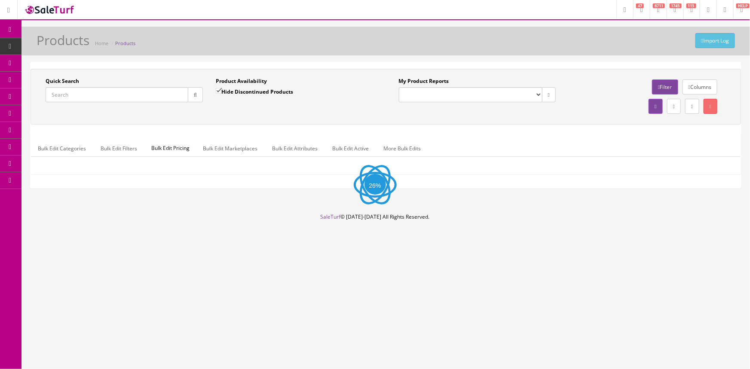
click at [157, 102] on input "Quick Search" at bounding box center [117, 94] width 143 height 15
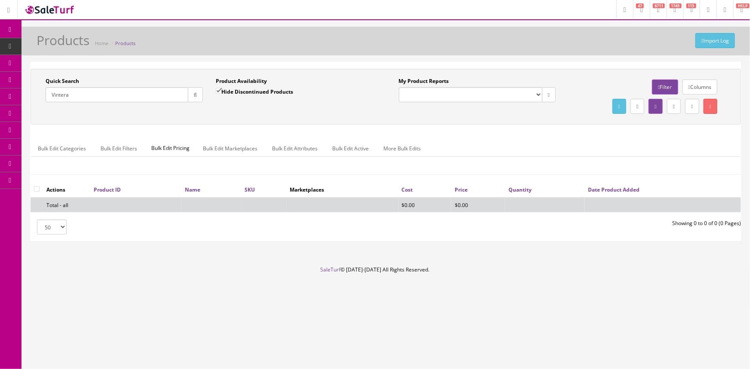
type input "Vintera"
click at [221, 88] on input "Hide Discontinued Products" at bounding box center [219, 91] width 6 height 6
checkbox input "false"
click at [218, 106] on div "Product Availability Hide Discontinued Products Date To" at bounding box center [294, 92] width 170 height 31
click at [197, 98] on button "button" at bounding box center [195, 94] width 15 height 15
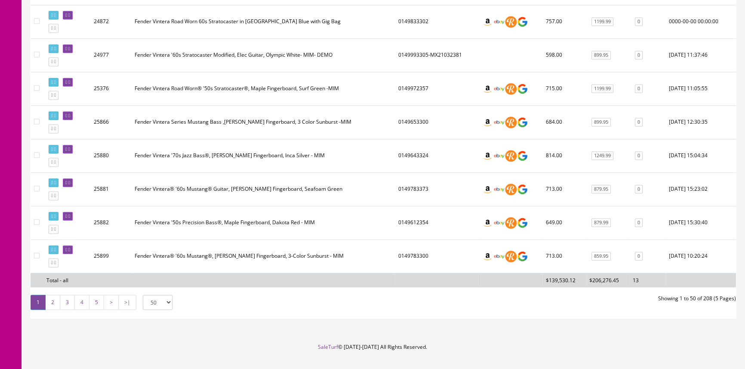
scroll to position [1607, 0]
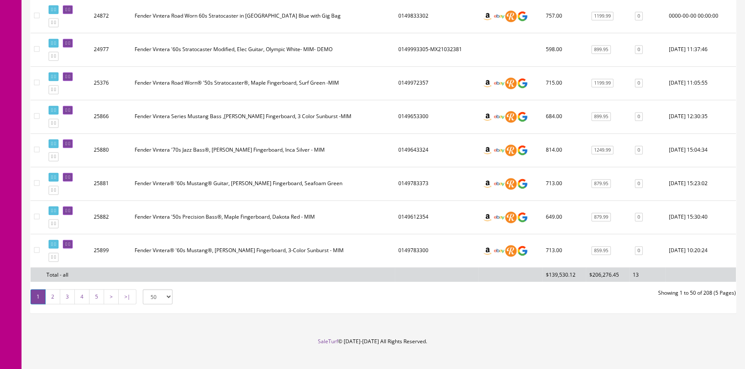
click at [122, 289] on link ">|" at bounding box center [127, 296] width 18 height 15
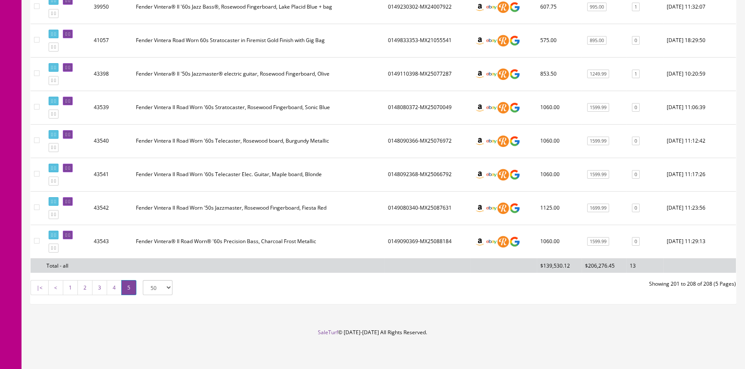
click at [241, 244] on td "Fender Vintera® II Road Worn® '60s Precision Bass, Charcoal Frost Metallic" at bounding box center [258, 242] width 252 height 34
click at [251, 236] on td "Fender Vintera® II Road Worn® '60s Precision Bass, Charcoal Frost Metallic" at bounding box center [258, 242] width 252 height 34
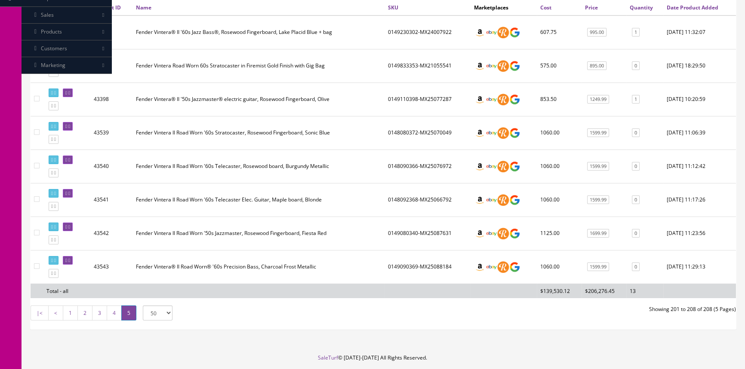
scroll to position [169, 0]
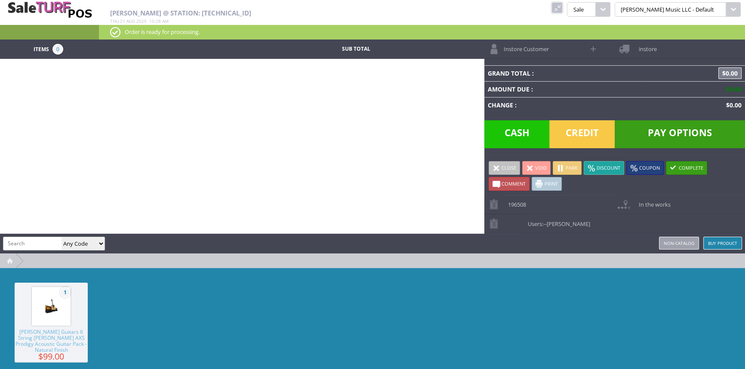
click at [562, 7] on link at bounding box center [556, 7] width 11 height 11
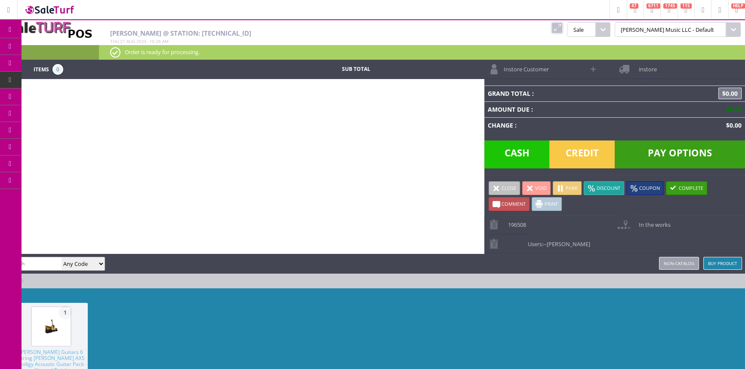
click at [73, 75] on link "POS Console" at bounding box center [67, 80] width 90 height 17
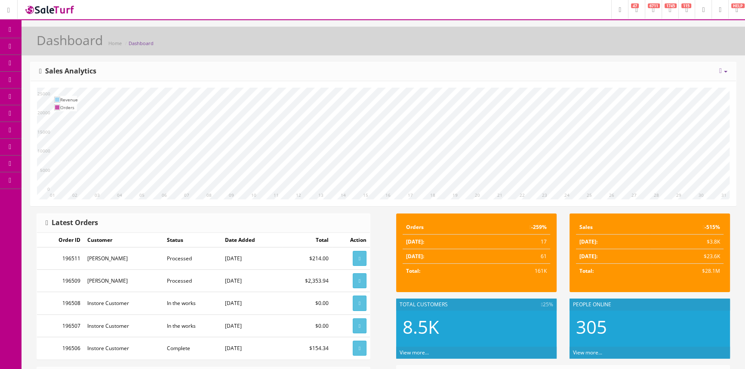
click at [79, 80] on span "POS Console" at bounding box center [66, 79] width 31 height 7
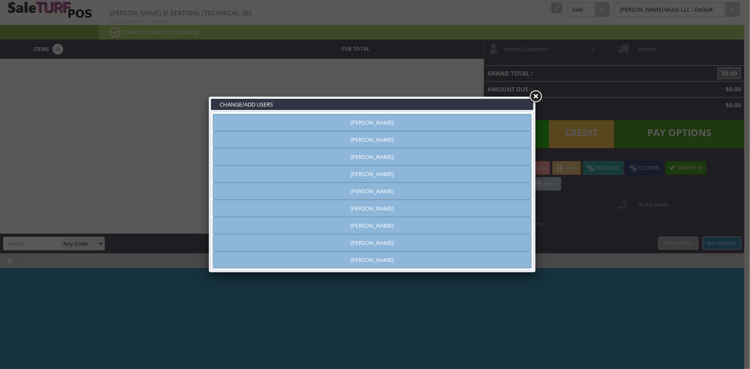
type input "[PERSON_NAME]"
click at [455, 120] on link "[PERSON_NAME]" at bounding box center [372, 122] width 319 height 17
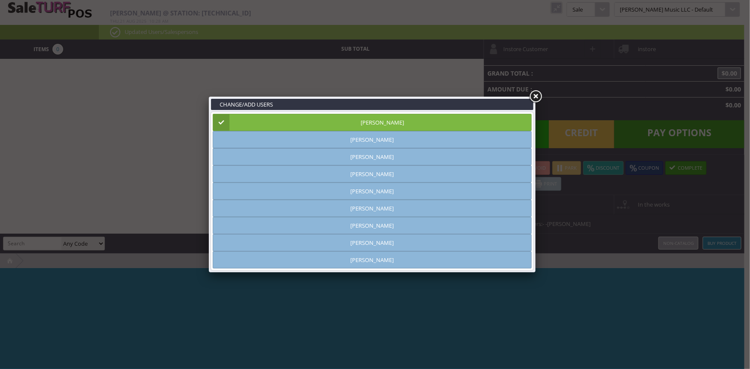
click at [539, 94] on link at bounding box center [535, 96] width 15 height 15
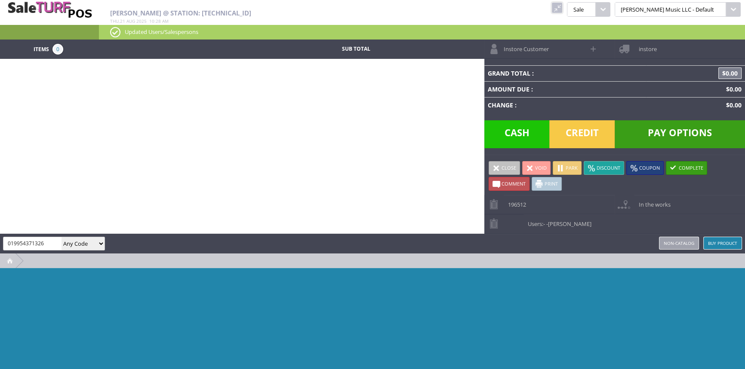
type input "019954371326"
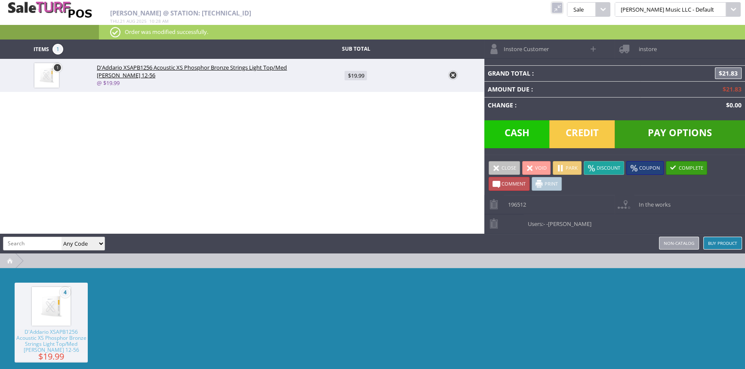
click at [596, 129] on span "Credit" at bounding box center [581, 134] width 65 height 28
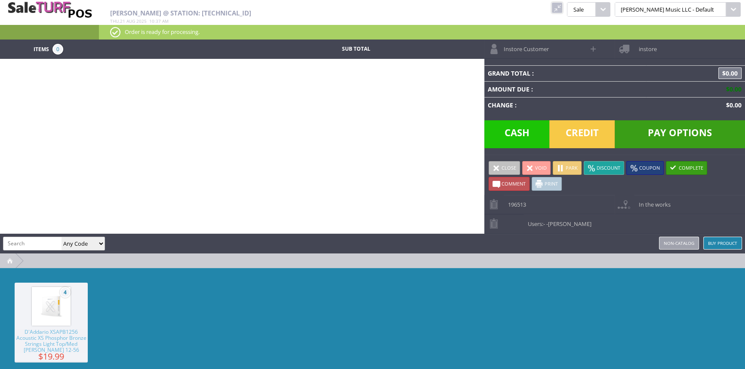
click at [562, 12] on link at bounding box center [556, 7] width 11 height 11
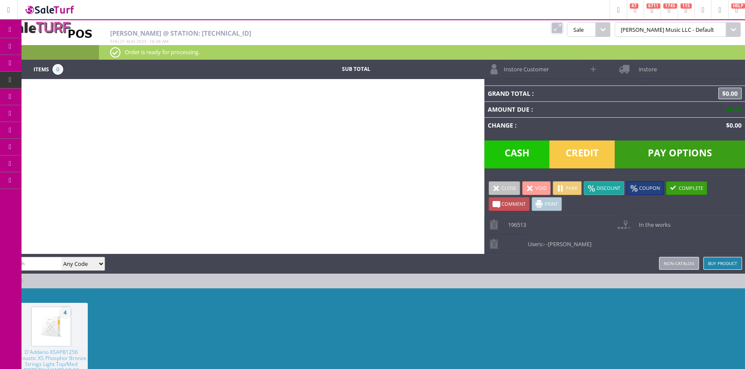
click at [66, 43] on span "Products" at bounding box center [62, 47] width 23 height 8
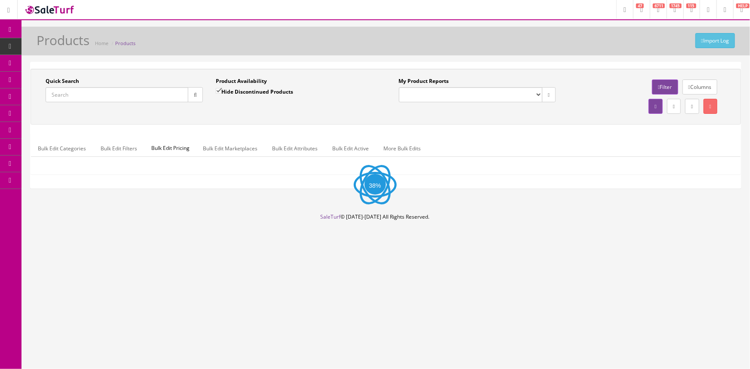
click at [81, 92] on input "Quick Search" at bounding box center [117, 94] width 143 height 15
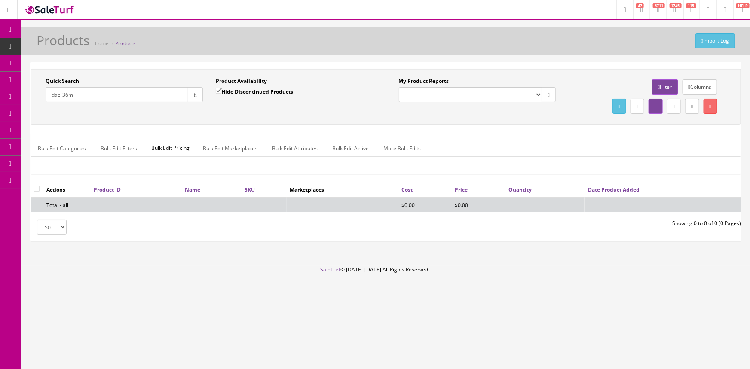
type input "dae-36m"
click at [219, 91] on input "Hide Discontinued Products" at bounding box center [219, 91] width 6 height 6
checkbox input "false"
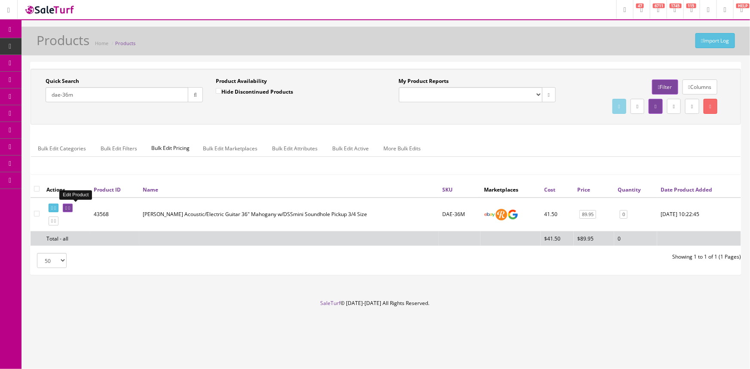
click at [73, 210] on link at bounding box center [68, 208] width 10 height 9
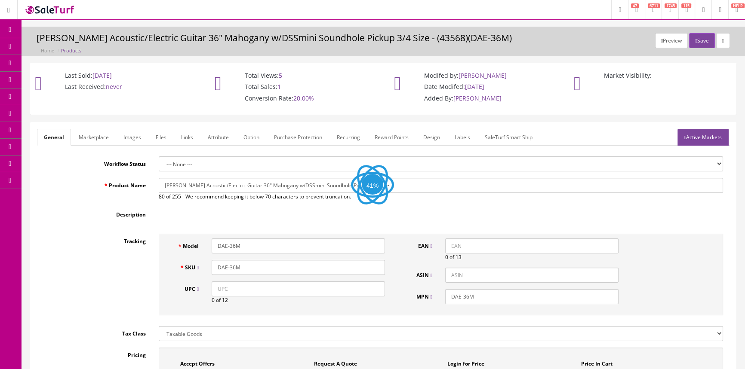
click at [138, 139] on link "Images" at bounding box center [132, 137] width 31 height 17
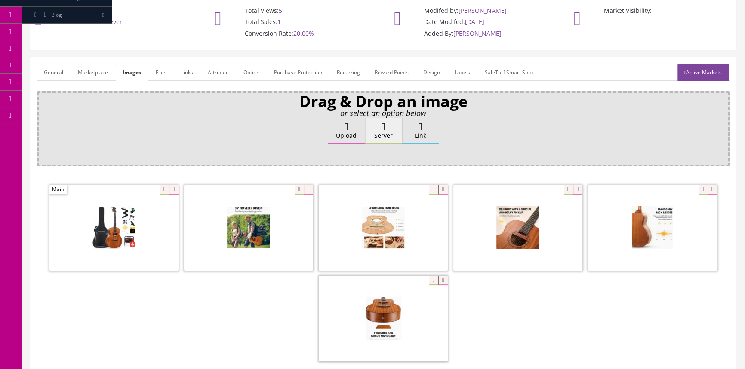
scroll to position [78, 0]
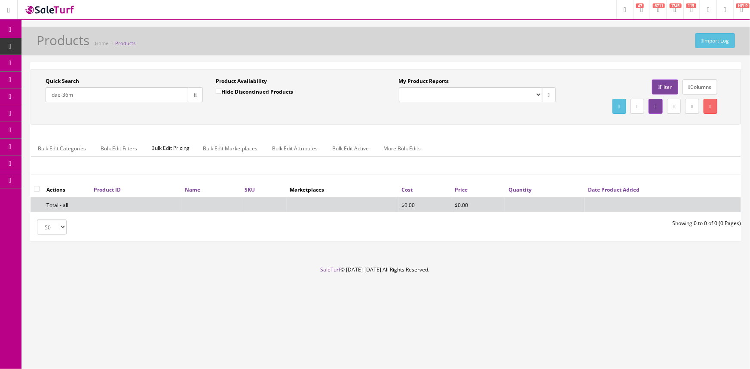
click at [99, 95] on input "dae-36m" at bounding box center [117, 94] width 143 height 15
type input "d"
click at [63, 93] on input "vistal14" at bounding box center [117, 94] width 143 height 15
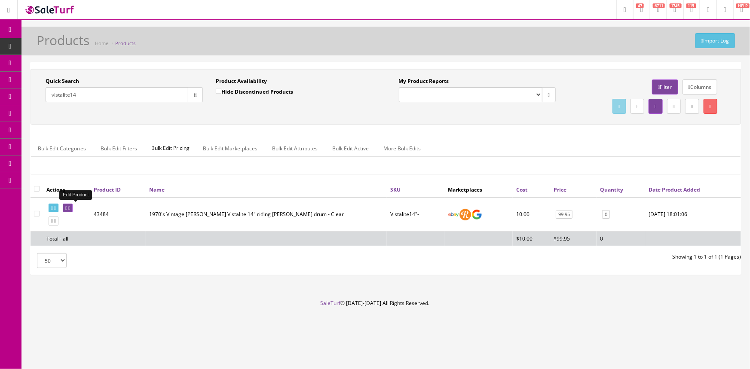
type input "vistalite14"
click at [70, 207] on icon at bounding box center [69, 208] width 2 height 5
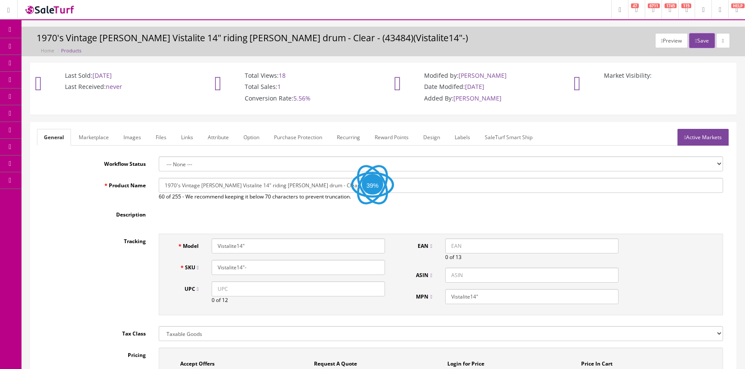
drag, startPoint x: 0, startPoint y: 0, endPoint x: 139, endPoint y: 135, distance: 194.0
click at [138, 135] on link "Images" at bounding box center [132, 137] width 31 height 17
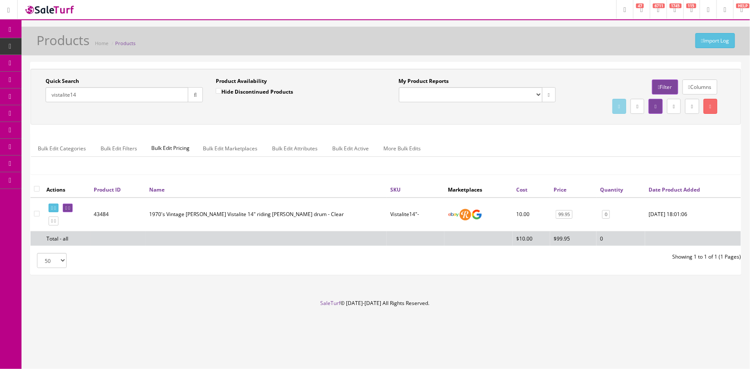
click at [116, 96] on input "vistalite14" at bounding box center [117, 94] width 143 height 15
type input "v"
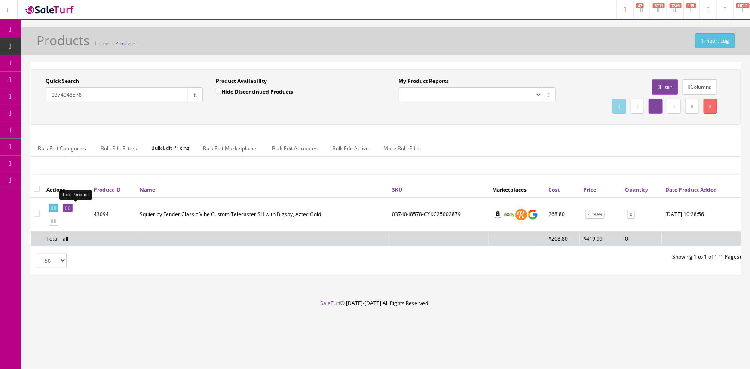
type input "0374048578"
click at [67, 209] on icon at bounding box center [66, 208] width 2 height 5
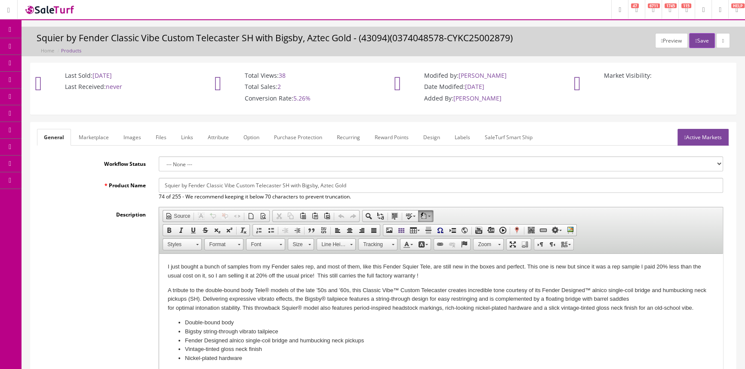
click at [125, 137] on link "Images" at bounding box center [132, 137] width 31 height 17
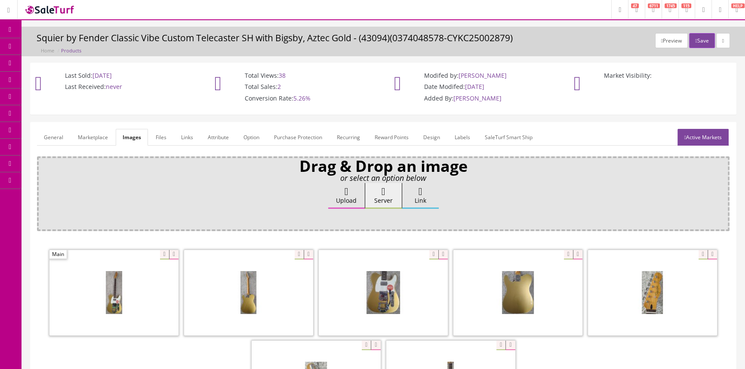
click at [45, 138] on link "General" at bounding box center [53, 137] width 33 height 17
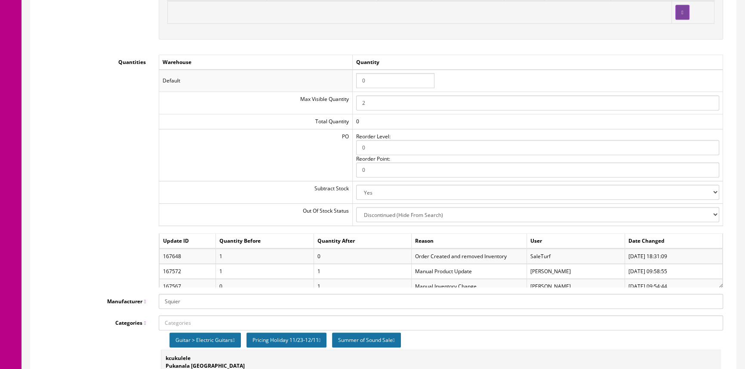
click at [188, 146] on td "PO" at bounding box center [256, 155] width 194 height 52
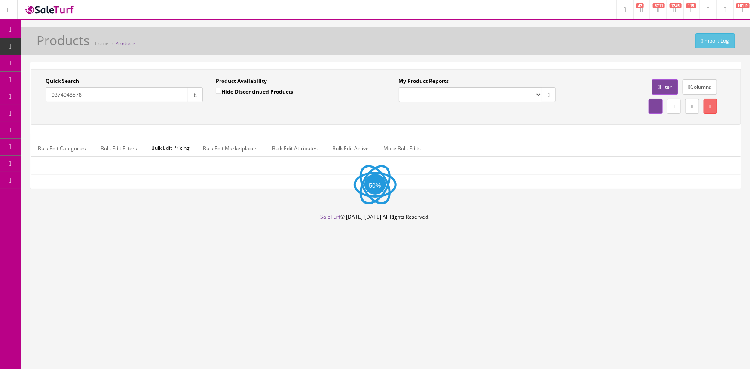
click at [114, 97] on input "0374048578" at bounding box center [117, 94] width 143 height 15
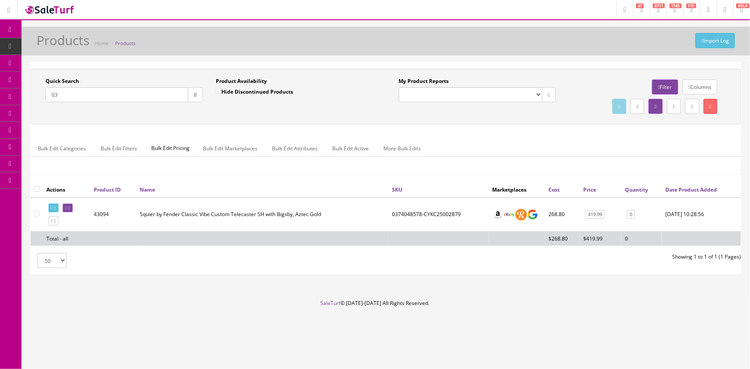
type input "0"
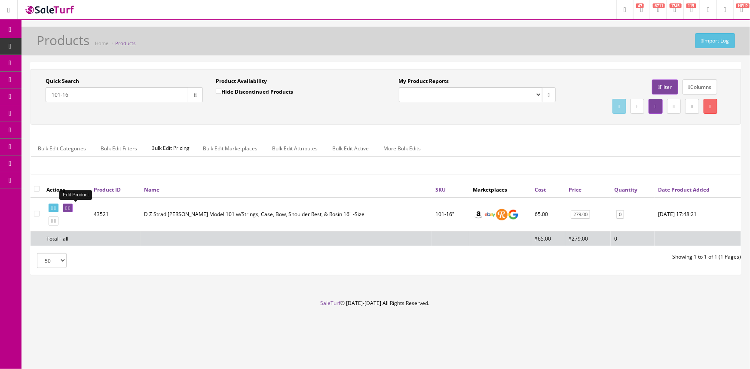
type input "101-16"
click at [70, 208] on icon at bounding box center [69, 208] width 2 height 5
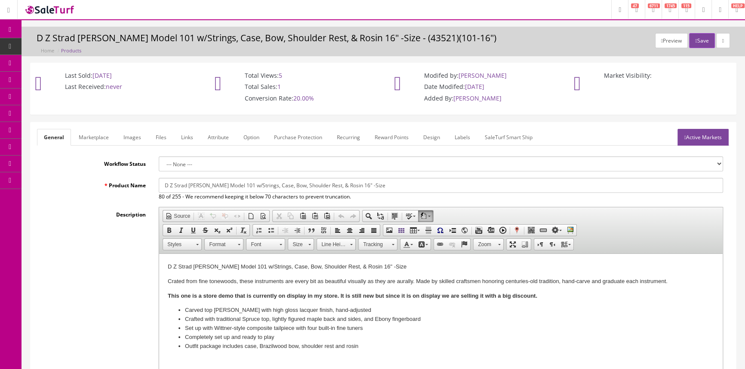
click at [126, 141] on link "Images" at bounding box center [132, 137] width 31 height 17
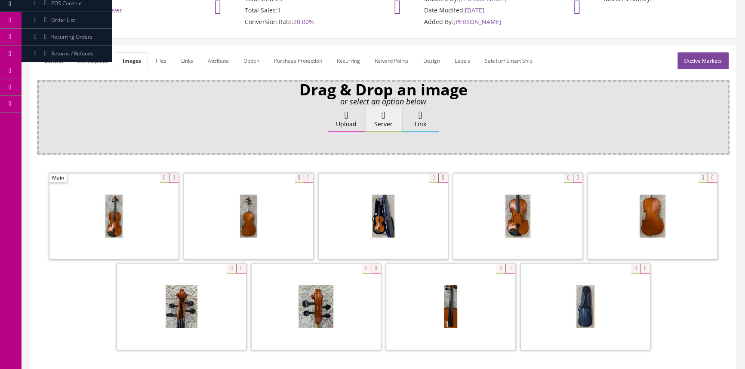
scroll to position [117, 0]
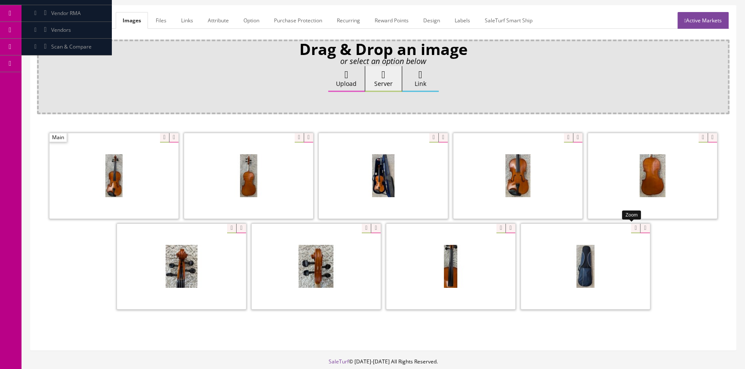
click at [632, 224] on div at bounding box center [585, 267] width 129 height 86
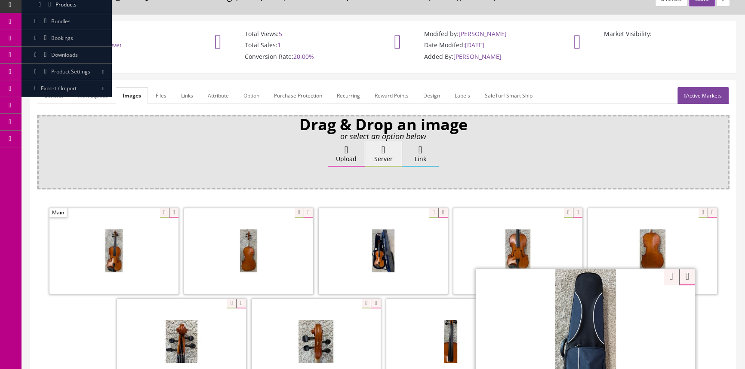
scroll to position [0, 0]
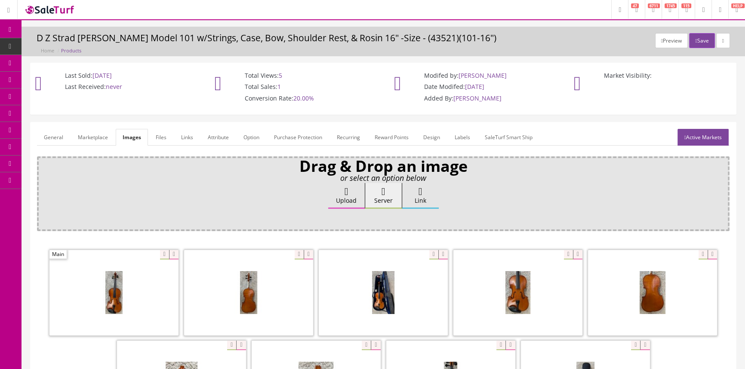
click at [66, 43] on span "Products" at bounding box center [65, 46] width 21 height 7
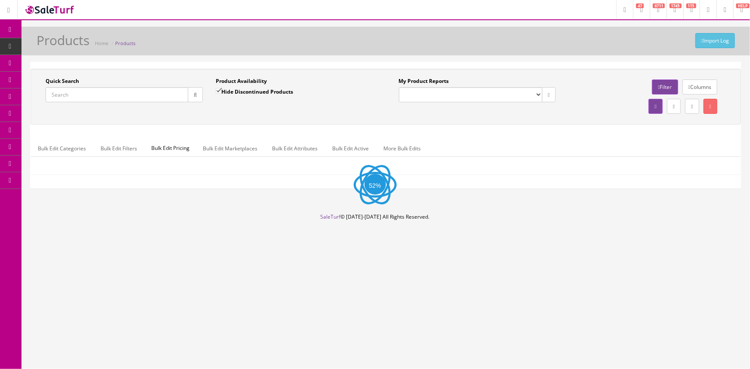
click at [92, 99] on input "Quick Search" at bounding box center [117, 94] width 143 height 15
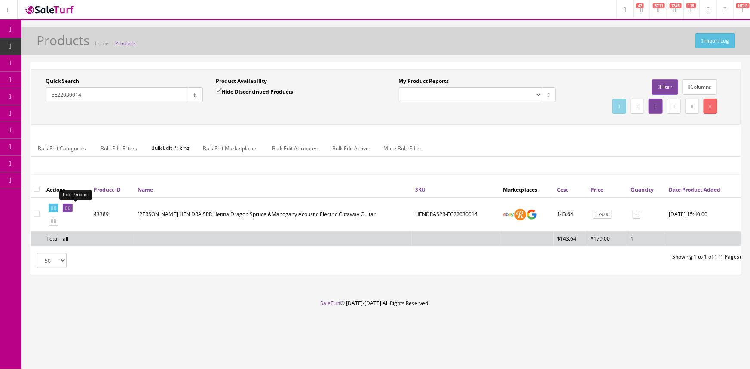
type input "ec22030014"
click at [67, 208] on icon at bounding box center [66, 208] width 2 height 5
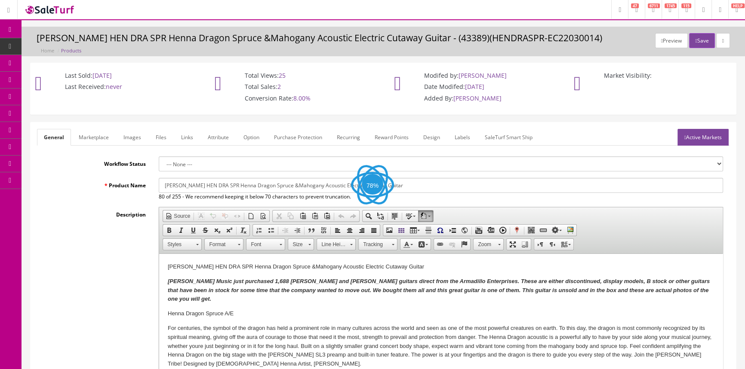
click at [462, 135] on link "Labels" at bounding box center [462, 137] width 29 height 17
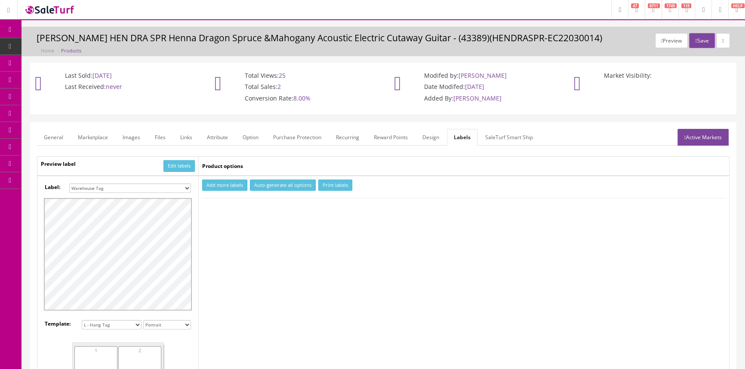
click at [94, 184] on select "Small Label 2 x 1 Label Shoe label 100 barcodes Dymo Label 2 X 1 Sticker Labels…" at bounding box center [130, 188] width 122 height 9
select select "16"
click at [69, 184] on select "Small Label 2 x 1 Label Shoe label 100 barcodes Dymo Label 2 X 1 Sticker Labels…" at bounding box center [130, 188] width 122 height 9
click at [237, 186] on button "Add more labels" at bounding box center [224, 186] width 45 height 12
type input "1"
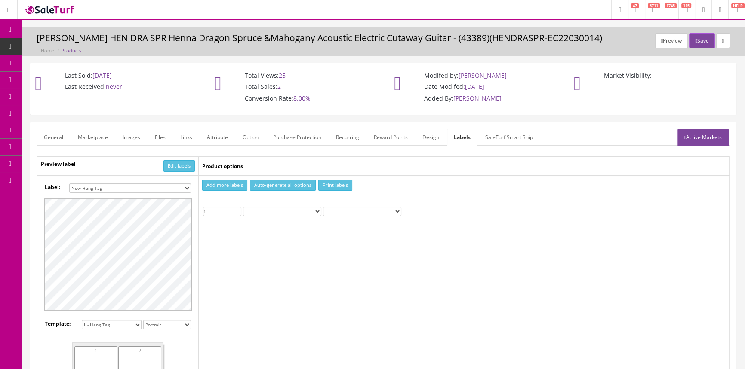
click at [239, 208] on input "1" at bounding box center [222, 211] width 38 height 9
click at [338, 180] on button "Print labels" at bounding box center [335, 186] width 34 height 12
click at [77, 43] on span "Products" at bounding box center [65, 46] width 21 height 7
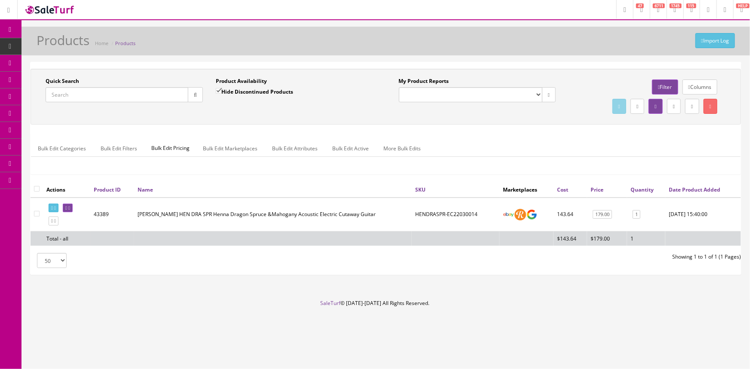
click at [108, 94] on input "Quick Search" at bounding box center [117, 94] width 143 height 15
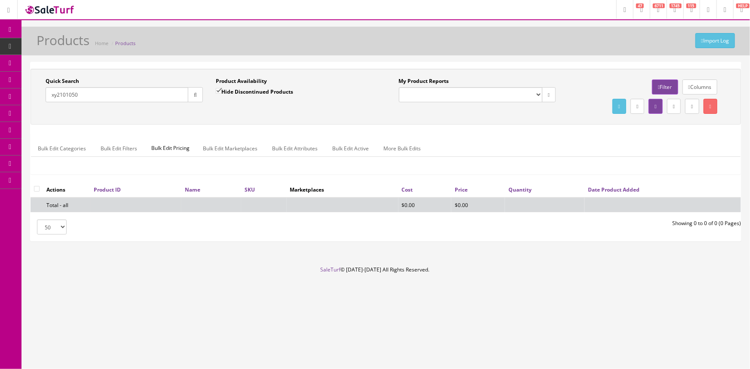
drag, startPoint x: 86, startPoint y: 95, endPoint x: 47, endPoint y: 98, distance: 38.9
click at [47, 98] on input "xy2101050" at bounding box center [117, 94] width 143 height 15
drag, startPoint x: 94, startPoint y: 94, endPoint x: 45, endPoint y: 108, distance: 51.0
click at [45, 108] on div "Quick Search XY21010502 Date From Product Availability Hide Discontinued Produc…" at bounding box center [386, 96] width 706 height 39
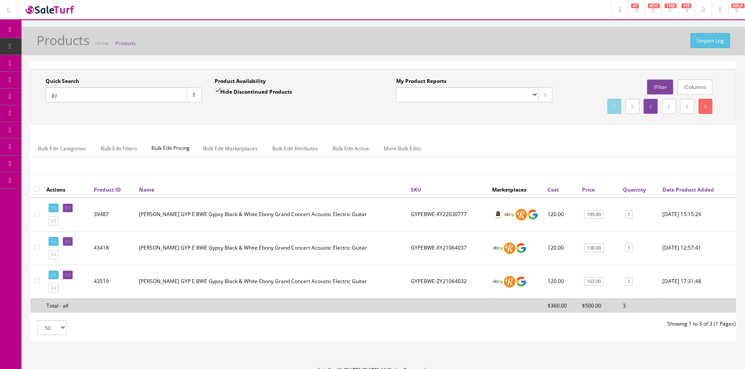
type input "g"
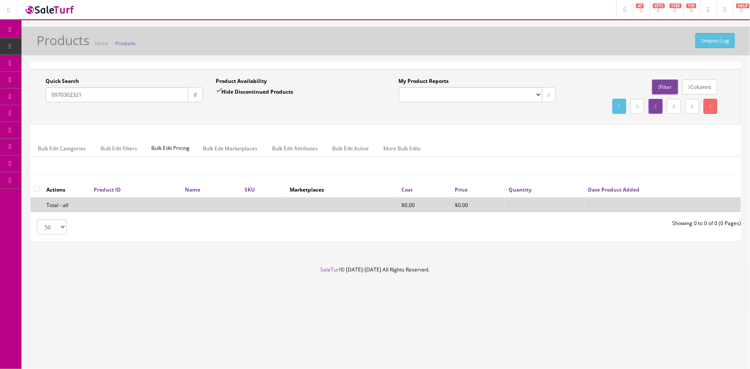
type input "0970302321"
click at [219, 92] on input "Hide Discontinued Products" at bounding box center [219, 91] width 6 height 6
checkbox input "false"
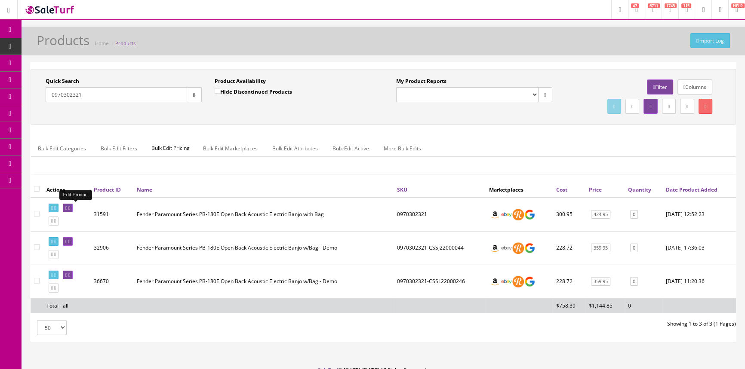
click at [70, 206] on icon at bounding box center [69, 208] width 2 height 5
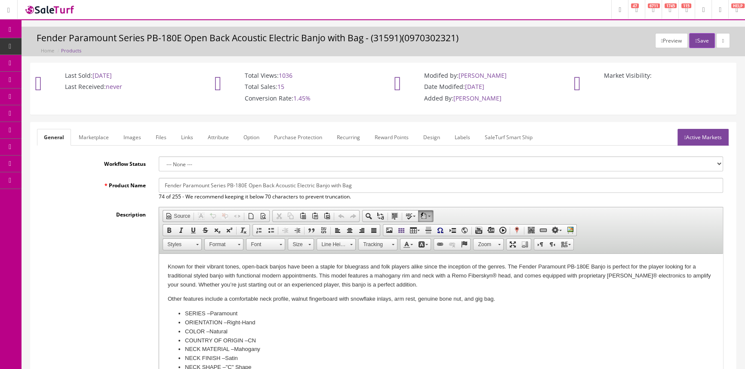
click at [65, 46] on span "Products" at bounding box center [65, 46] width 21 height 7
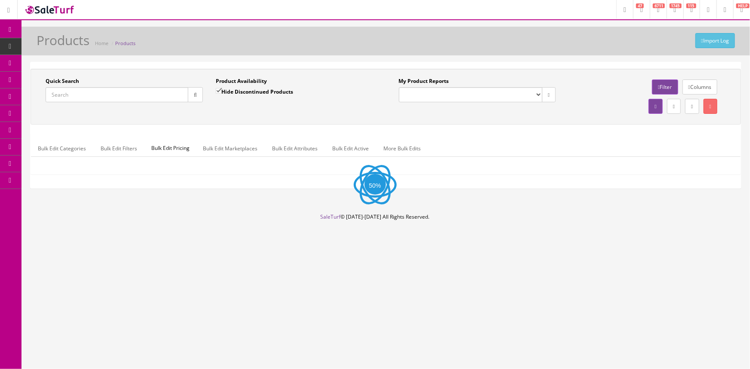
click at [86, 92] on input "Quick Search" at bounding box center [117, 94] width 143 height 15
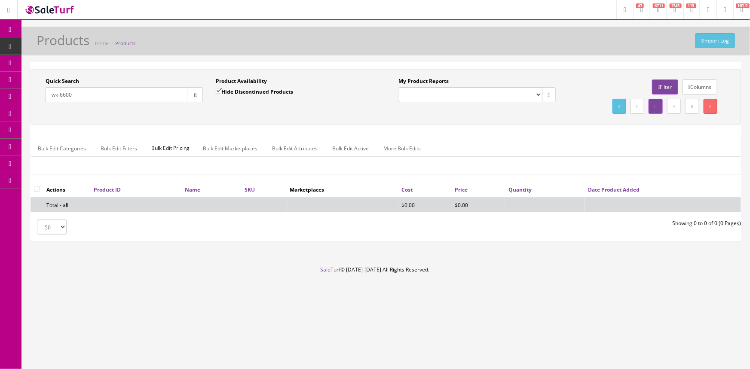
type input "wk-6600"
click at [219, 90] on input "Hide Discontinued Products" at bounding box center [219, 91] width 6 height 6
checkbox input "false"
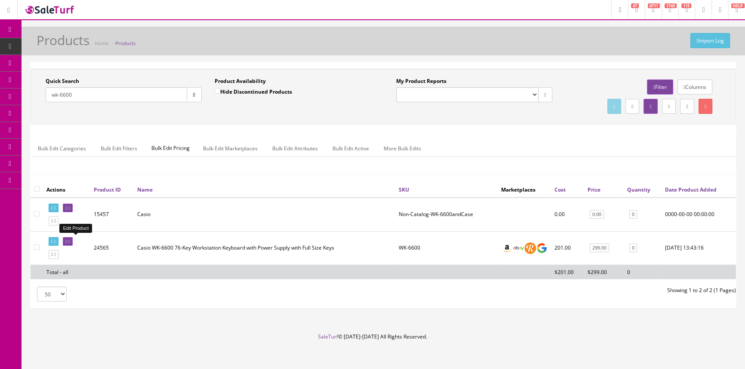
click at [67, 240] on icon at bounding box center [66, 242] width 2 height 5
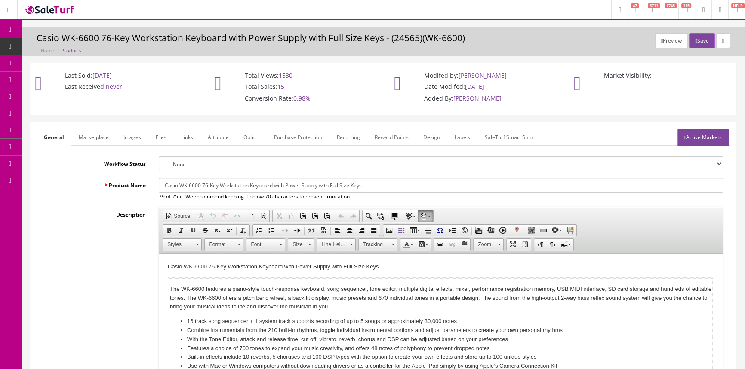
click at [687, 133] on link "Active Markets" at bounding box center [702, 137] width 51 height 17
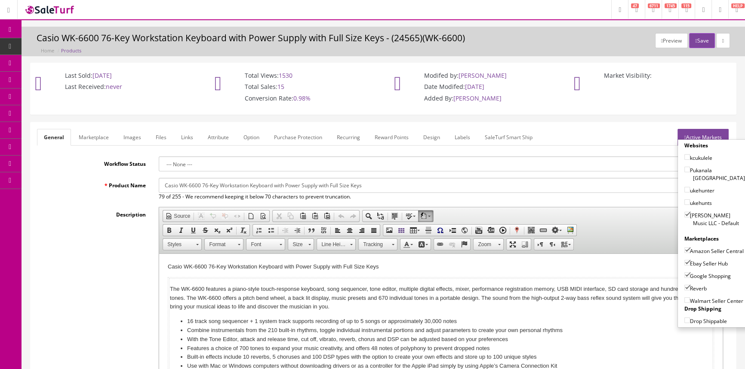
click at [684, 212] on input"] "[PERSON_NAME] Music LLC - Default" at bounding box center [687, 215] width 6 height 6
checkbox input"] "false"
click at [684, 248] on input"] "Amazon Seller Central" at bounding box center [687, 251] width 6 height 6
checkbox input"] "false"
click at [684, 264] on input"] "Ebay Seller Hub" at bounding box center [687, 263] width 6 height 6
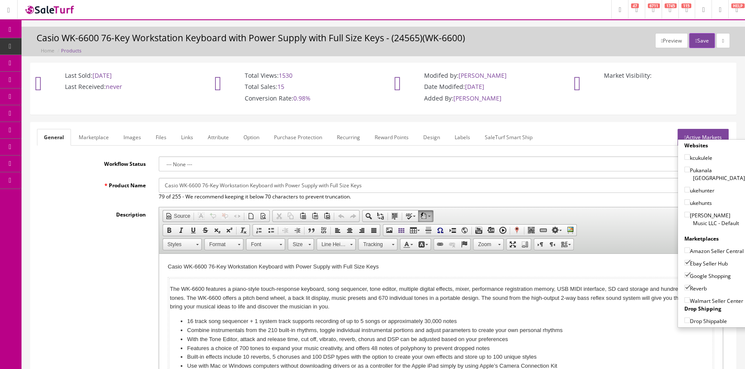
checkbox input"] "false"
click at [684, 275] on input"] "Google Shopping" at bounding box center [687, 276] width 6 height 6
checkbox input"] "false"
drag, startPoint x: 684, startPoint y: 286, endPoint x: 688, endPoint y: 281, distance: 6.5
click at [685, 286] on input"] "Reverb" at bounding box center [687, 288] width 6 height 6
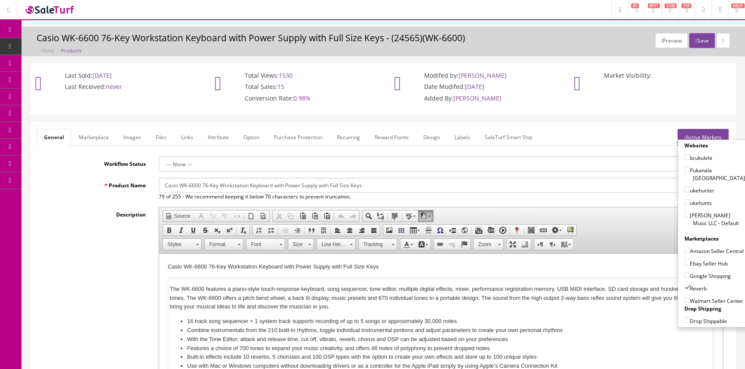
checkbox input"] "false"
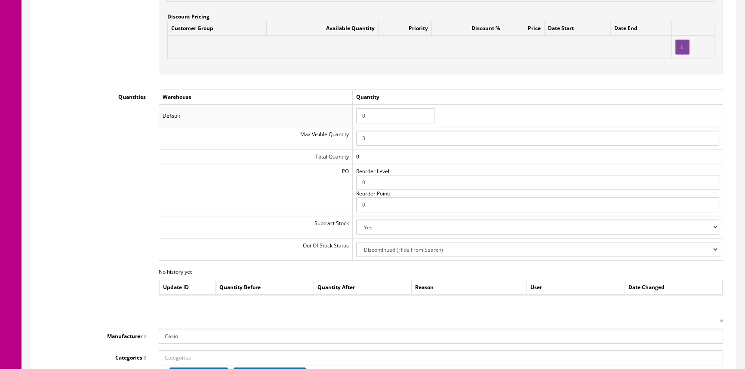
scroll to position [899, 0]
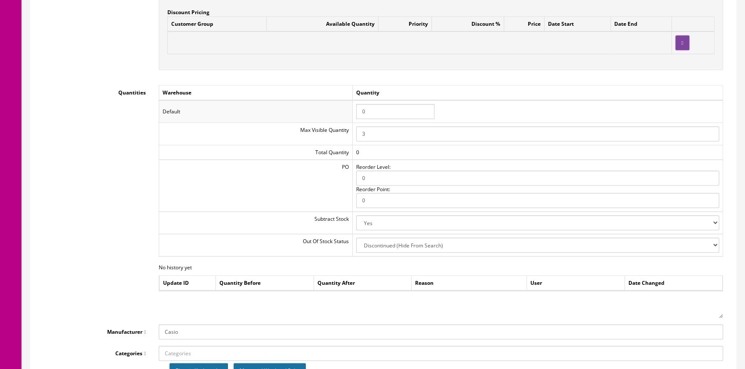
click at [405, 104] on input "0" at bounding box center [395, 111] width 78 height 15
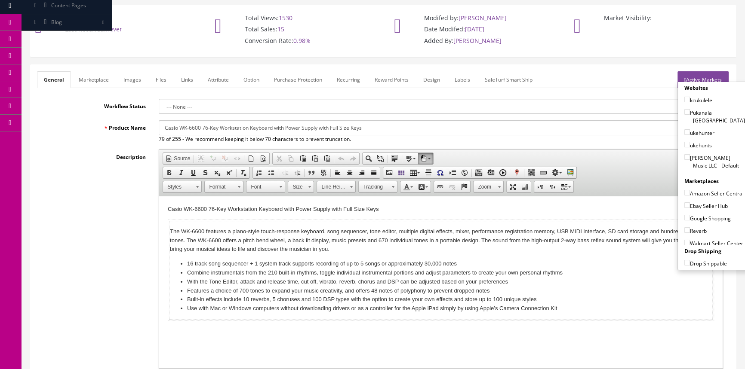
scroll to position [0, 0]
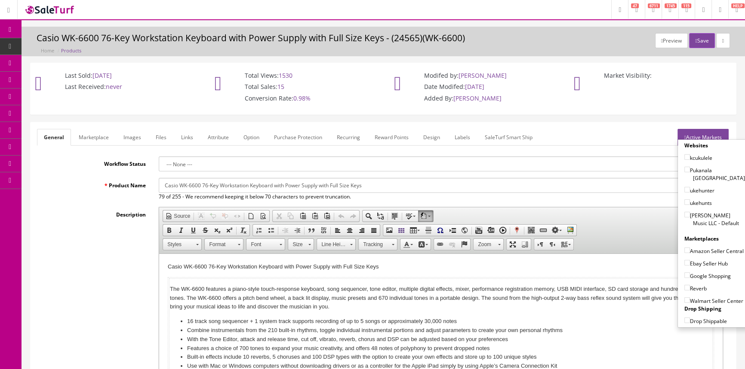
type input "1"
click at [462, 135] on link "Labels" at bounding box center [462, 137] width 29 height 17
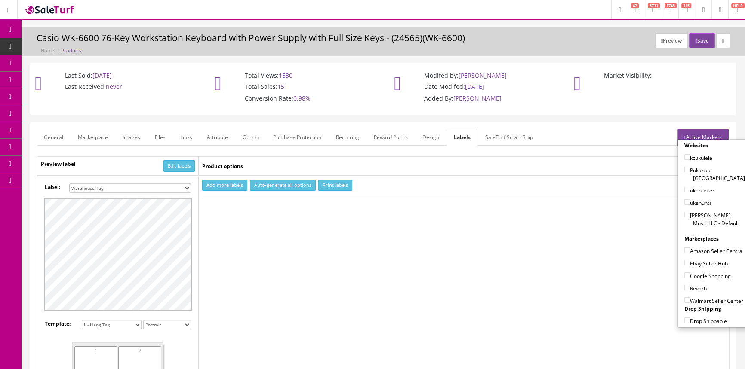
click at [111, 188] on select "Small Label 2 x 1 Label Shoe label 100 barcodes Dymo Label 2 X 1 Sticker Labels…" at bounding box center [130, 188] width 122 height 9
select select "16"
click at [69, 184] on select "Small Label 2 x 1 Label Shoe label 100 barcodes Dymo Label 2 X 1 Sticker Labels…" at bounding box center [130, 188] width 122 height 9
click at [222, 186] on button "Add more labels" at bounding box center [224, 186] width 45 height 12
type input "1"
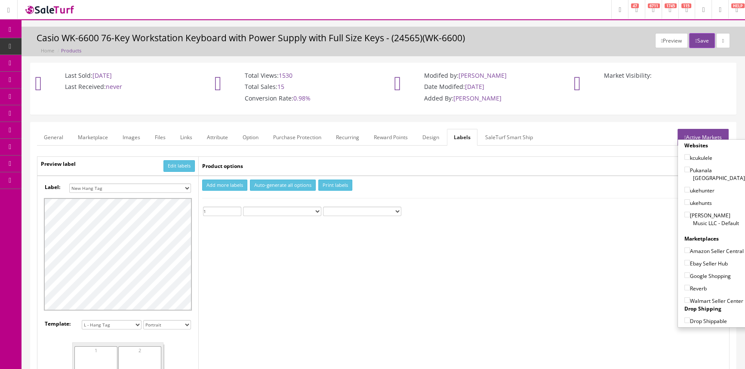
click at [237, 210] on input "1" at bounding box center [222, 211] width 38 height 9
click at [332, 186] on button "Print labels" at bounding box center [335, 186] width 34 height 12
click at [702, 39] on button "Save" at bounding box center [701, 40] width 25 height 15
